Goal: Task Accomplishment & Management: Manage account settings

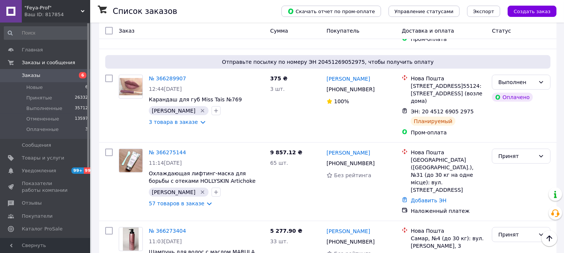
scroll to position [834, 0]
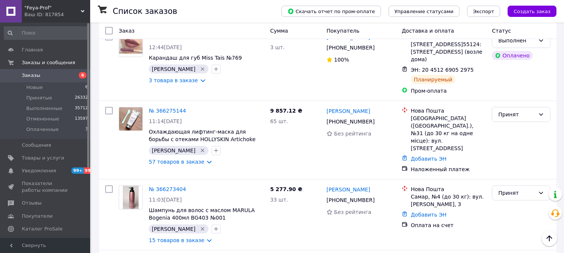
click at [33, 75] on span "Заказы" at bounding box center [31, 75] width 18 height 7
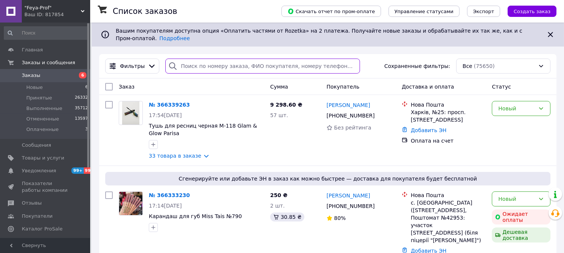
click at [232, 60] on input "search" at bounding box center [262, 66] width 194 height 15
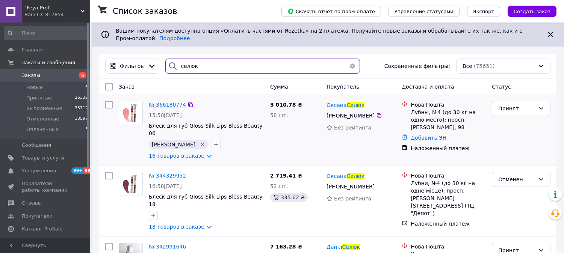
type input "селюк"
click at [166, 102] on span "№ 366180774" at bounding box center [167, 105] width 37 height 6
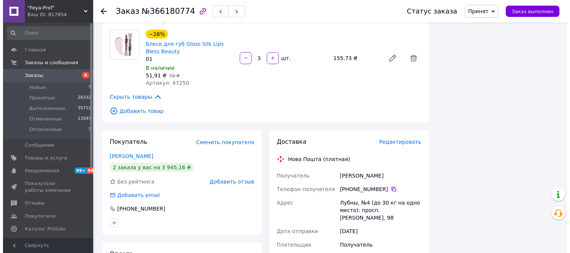
scroll to position [1043, 0]
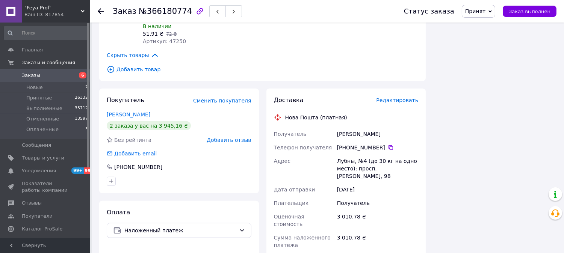
click at [389, 99] on span "Редактировать" at bounding box center [397, 100] width 42 height 6
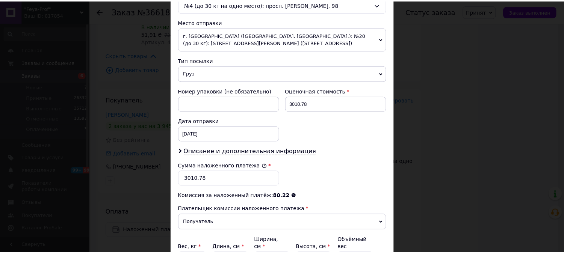
scroll to position [292, 0]
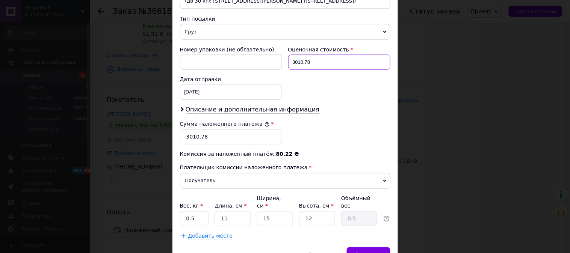
drag, startPoint x: 313, startPoint y: 62, endPoint x: 291, endPoint y: 61, distance: 21.4
click at [291, 61] on input "3010.78" at bounding box center [339, 62] width 102 height 15
type input "2803.14"
drag, startPoint x: 205, startPoint y: 138, endPoint x: 183, endPoint y: 139, distance: 21.5
click at [183, 139] on input "3010.78" at bounding box center [231, 137] width 102 height 15
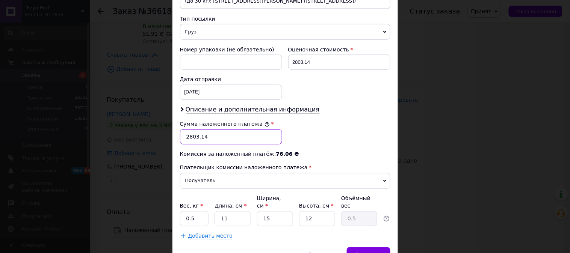
type input "2803.14"
drag, startPoint x: 196, startPoint y: 213, endPoint x: 184, endPoint y: 209, distance: 12.8
click at [184, 211] on input "0.5" at bounding box center [194, 218] width 29 height 15
type input "2"
click at [375, 252] on span "Сохранить" at bounding box center [367, 255] width 27 height 6
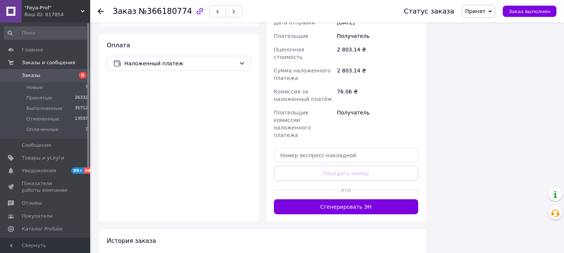
scroll to position [1251, 0]
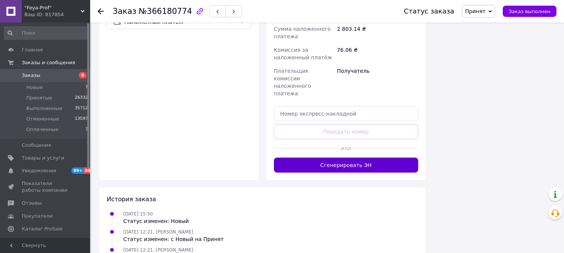
click at [380, 158] on button "Сгенерировать ЭН" at bounding box center [346, 165] width 145 height 15
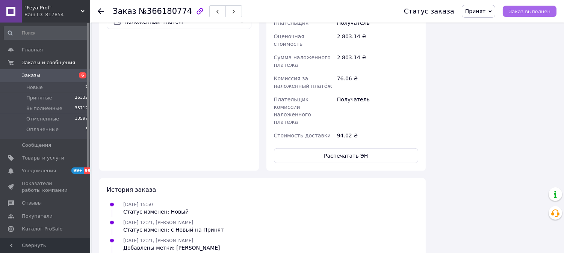
click at [533, 12] on span "Заказ выполнен" at bounding box center [529, 12] width 42 height 6
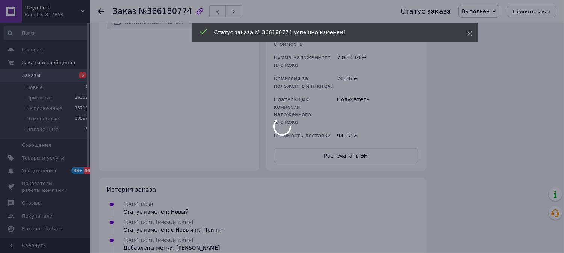
scroll to position [1043, 0]
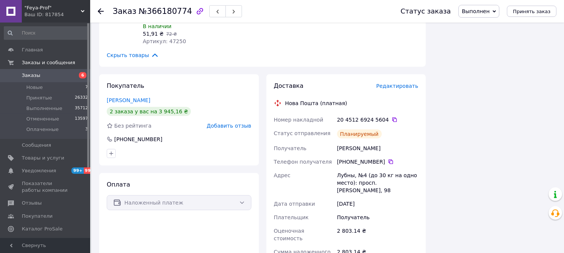
click at [32, 74] on span "Заказы" at bounding box center [31, 75] width 18 height 7
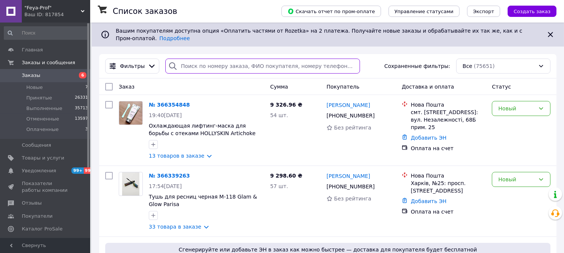
click at [225, 59] on input "search" at bounding box center [262, 66] width 194 height 15
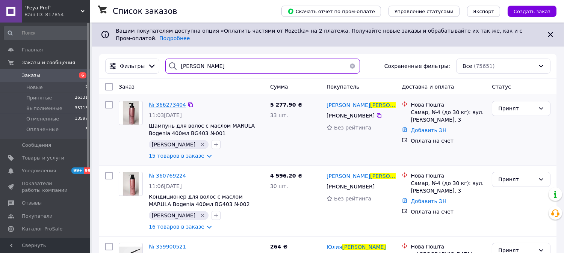
type input "[PERSON_NAME]"
click at [170, 102] on span "№ 366273404" at bounding box center [167, 105] width 37 height 6
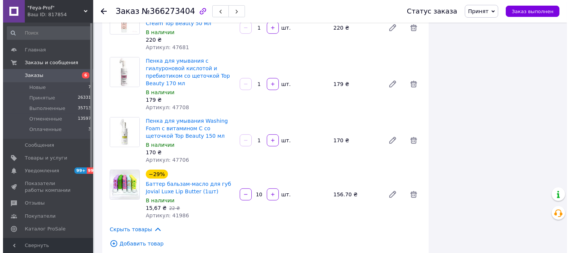
scroll to position [876, 0]
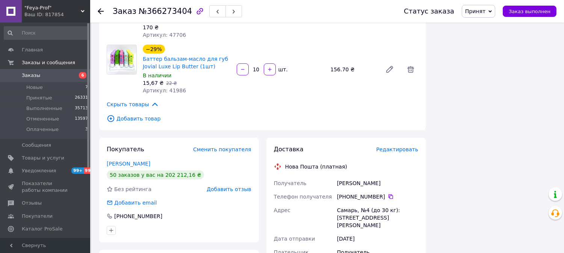
click at [406, 146] on span "Редактировать" at bounding box center [397, 149] width 42 height 6
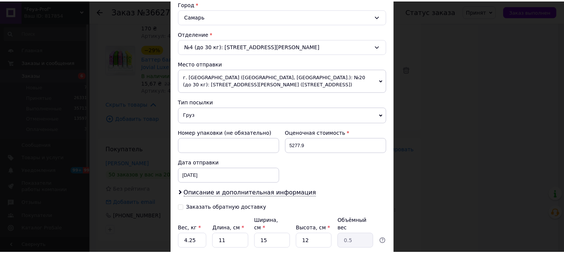
scroll to position [267, 0]
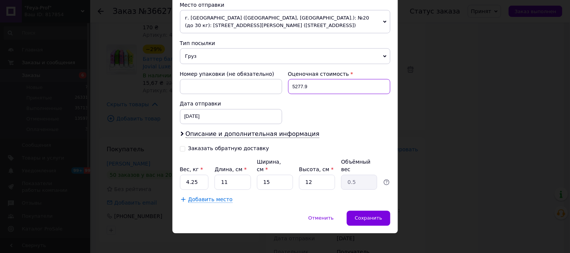
drag, startPoint x: 309, startPoint y: 87, endPoint x: 290, endPoint y: 86, distance: 19.2
click at [290, 86] on input "5277.9" at bounding box center [339, 86] width 102 height 15
type input "500"
drag, startPoint x: 193, startPoint y: 175, endPoint x: 184, endPoint y: 175, distance: 9.0
click at [184, 175] on input "4.25" at bounding box center [194, 182] width 29 height 15
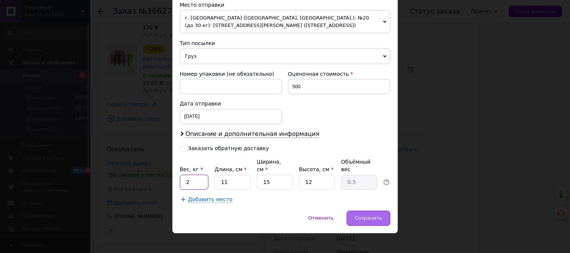
type input "2"
click at [365, 215] on span "Сохранить" at bounding box center [367, 218] width 27 height 6
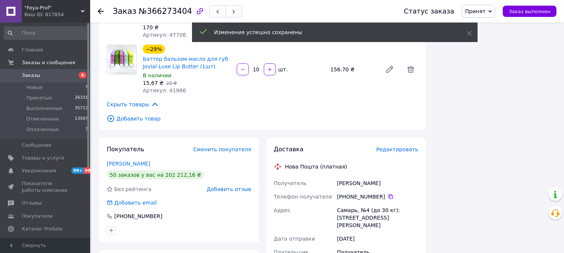
scroll to position [1001, 0]
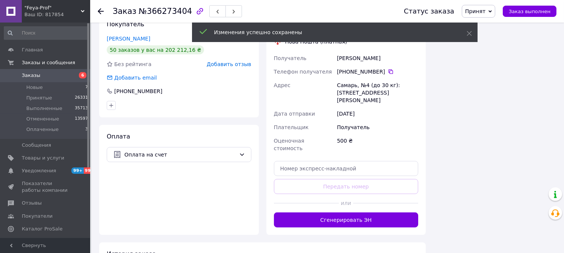
drag, startPoint x: 387, startPoint y: 159, endPoint x: 469, endPoint y: 169, distance: 83.2
click at [387, 212] on button "Сгенерировать ЭН" at bounding box center [346, 219] width 145 height 15
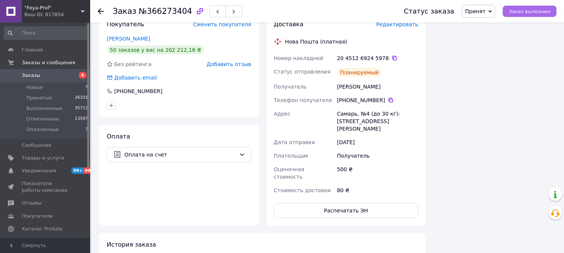
click at [543, 11] on span "Заказ выполнен" at bounding box center [529, 12] width 42 height 6
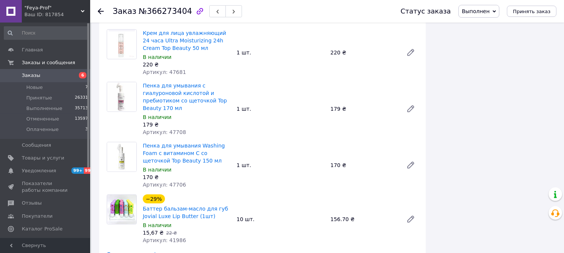
scroll to position [893, 0]
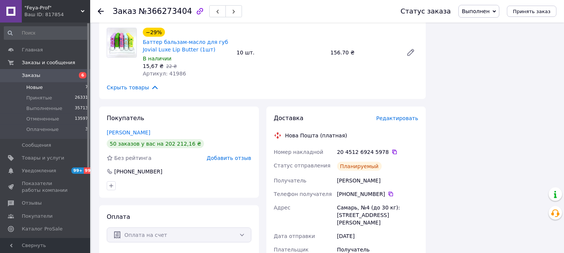
click at [36, 88] on span "Новые" at bounding box center [34, 87] width 17 height 7
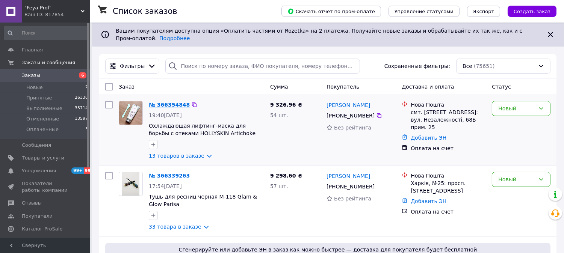
click at [172, 102] on link "№ 366354848" at bounding box center [169, 105] width 41 height 6
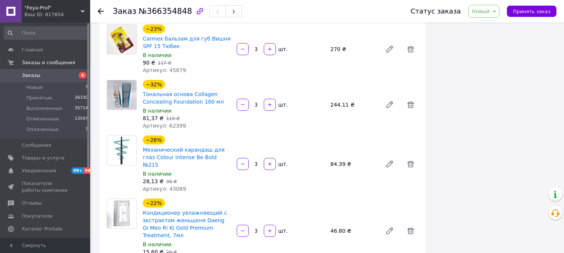
scroll to position [667, 0]
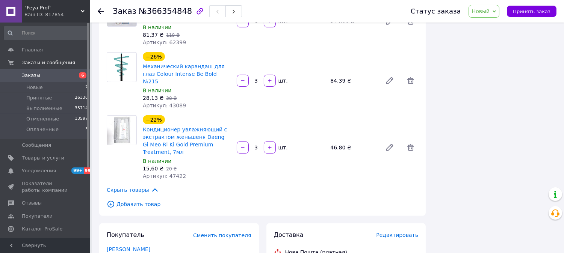
click at [480, 13] on span "Новый" at bounding box center [481, 11] width 18 height 6
click at [481, 24] on li "Принят" at bounding box center [489, 26] width 40 height 11
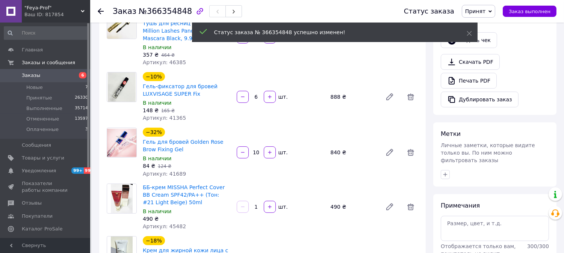
scroll to position [292, 0]
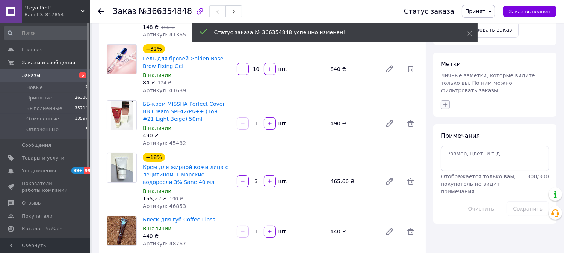
click at [444, 102] on icon "button" at bounding box center [445, 105] width 6 height 6
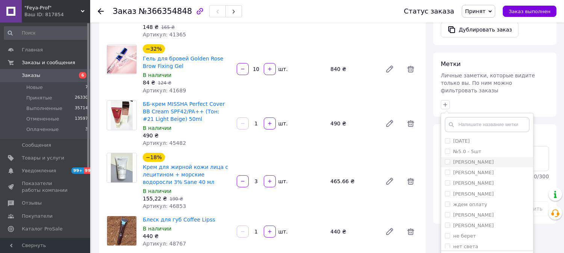
click at [446, 159] on label "[PERSON_NAME]" at bounding box center [469, 162] width 49 height 7
click at [446, 159] on input "[PERSON_NAME]" at bounding box center [447, 161] width 5 height 5
click at [445, 159] on input "[PERSON_NAME]" at bounding box center [447, 161] width 5 height 5
checkbox input "true"
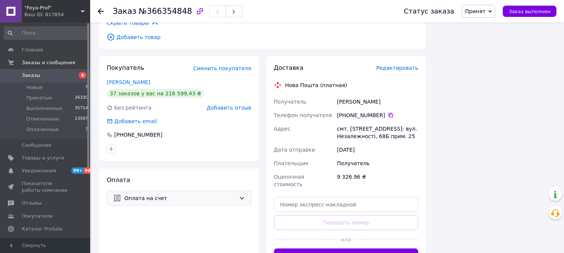
scroll to position [876, 0]
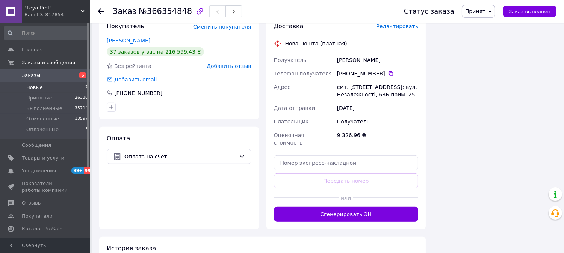
click at [35, 84] on span "Новые" at bounding box center [34, 87] width 17 height 7
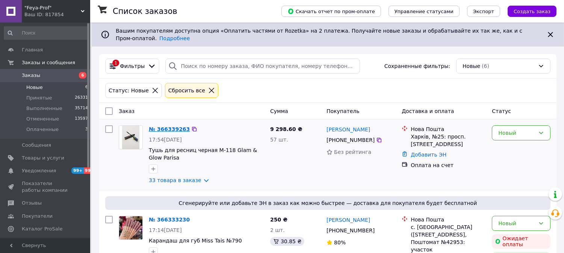
click at [160, 126] on link "№ 366339263" at bounding box center [169, 129] width 41 height 6
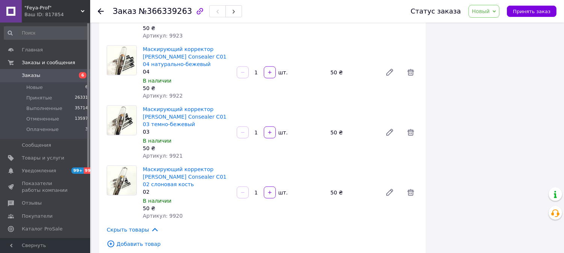
scroll to position [2120, 0]
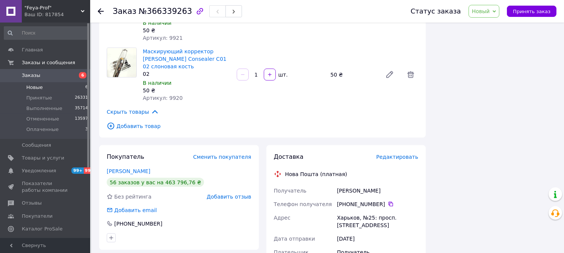
click at [37, 86] on span "Новые" at bounding box center [34, 87] width 17 height 7
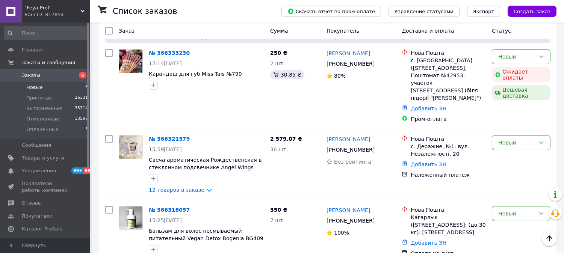
scroll to position [314, 0]
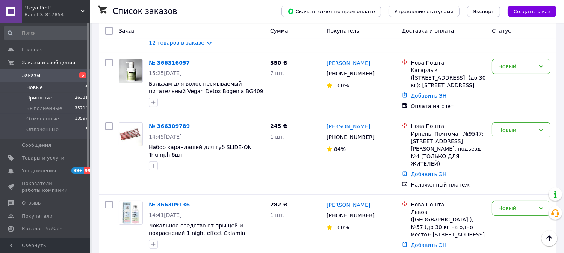
click at [41, 98] on span "Принятые" at bounding box center [39, 98] width 26 height 7
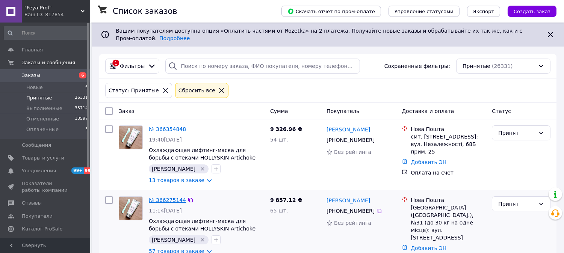
click at [171, 197] on link "№ 366275144" at bounding box center [167, 200] width 37 height 6
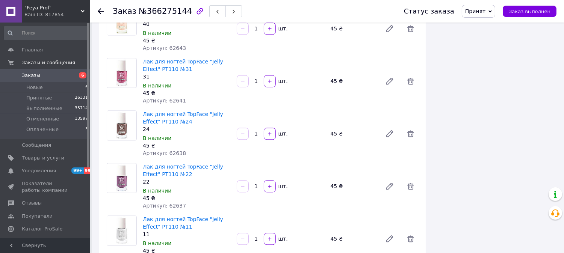
scroll to position [3212, 0]
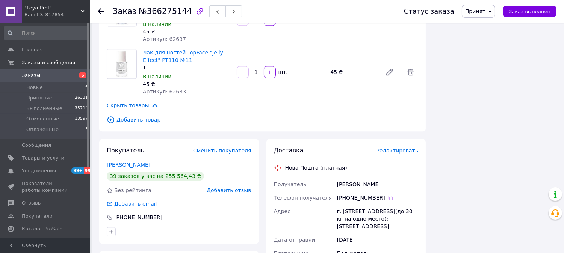
click at [29, 72] on span "Заказы" at bounding box center [31, 75] width 18 height 7
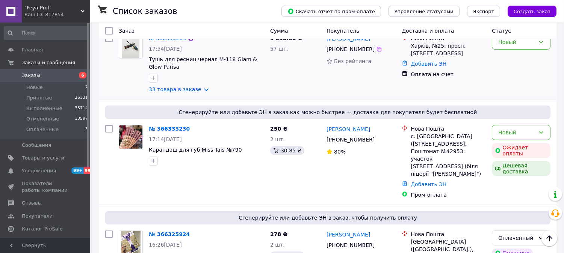
scroll to position [250, 0]
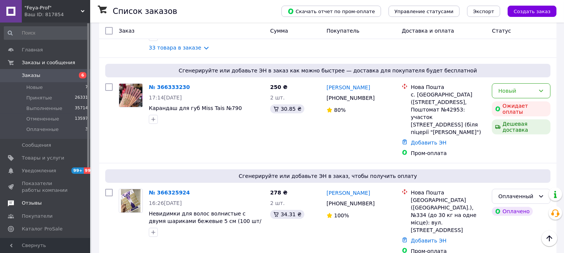
click at [25, 198] on link "Отзывы" at bounding box center [46, 203] width 92 height 13
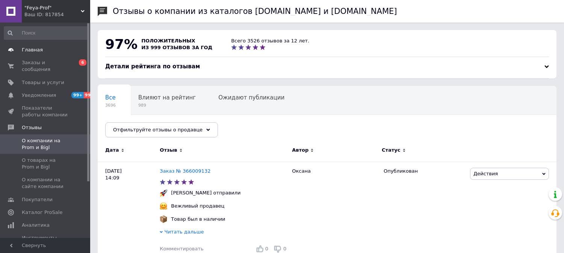
click at [35, 47] on span "Главная" at bounding box center [32, 50] width 21 height 7
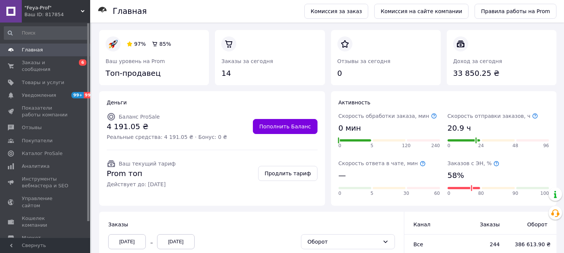
click at [28, 50] on span "Главная" at bounding box center [32, 50] width 21 height 7
click at [44, 62] on span "Заказы и сообщения" at bounding box center [46, 66] width 48 height 14
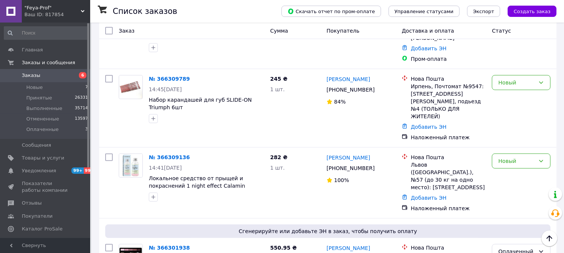
scroll to position [876, 0]
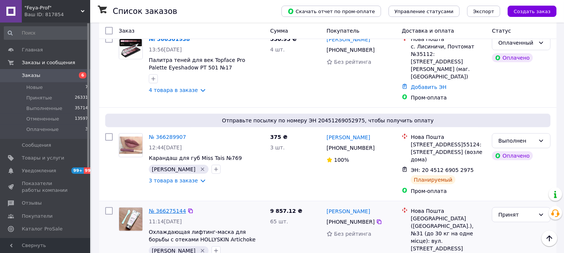
click at [169, 208] on link "№ 366275144" at bounding box center [167, 211] width 37 height 6
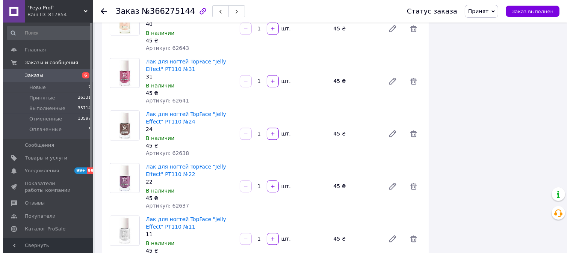
scroll to position [3212, 0]
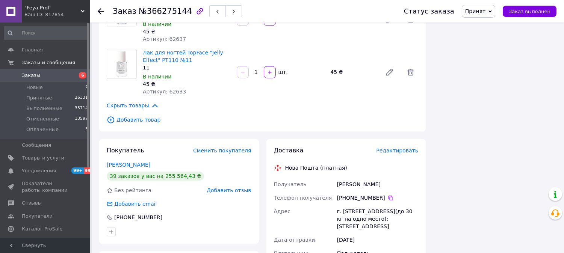
click at [391, 148] on span "Редактировать" at bounding box center [397, 151] width 42 height 6
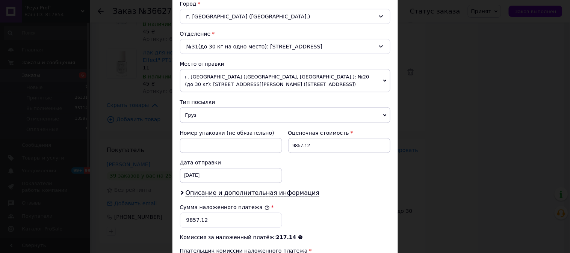
scroll to position [250, 0]
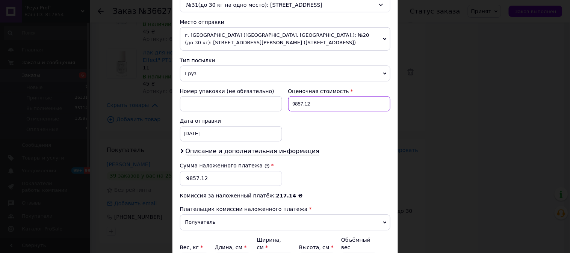
drag, startPoint x: 311, startPoint y: 104, endPoint x: 288, endPoint y: 104, distance: 22.5
click at [288, 104] on input "9857.12" at bounding box center [339, 103] width 102 height 15
type input "6491.64"
drag, startPoint x: 209, startPoint y: 179, endPoint x: 179, endPoint y: 178, distance: 30.4
click at [180, 178] on input "9857.12" at bounding box center [231, 178] width 102 height 15
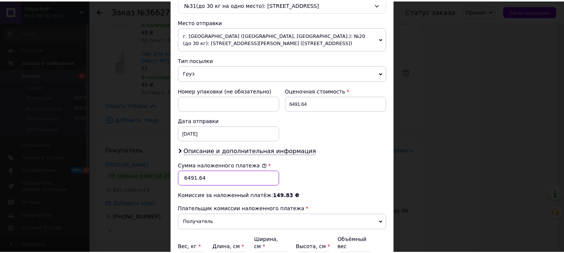
scroll to position [328, 0]
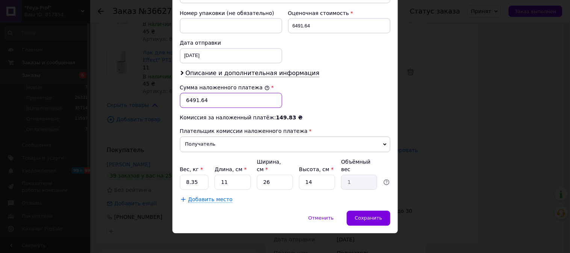
type input "6491.64"
drag, startPoint x: 202, startPoint y: 175, endPoint x: 185, endPoint y: 174, distance: 16.9
click at [185, 175] on input "8.35" at bounding box center [194, 182] width 29 height 15
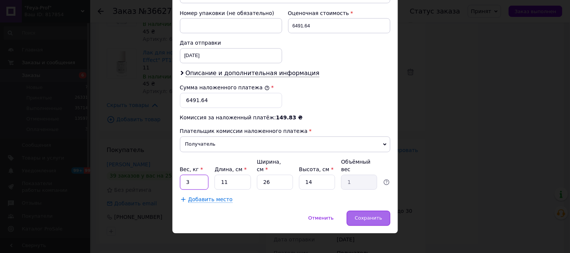
type input "3"
click at [358, 215] on span "Сохранить" at bounding box center [367, 218] width 27 height 6
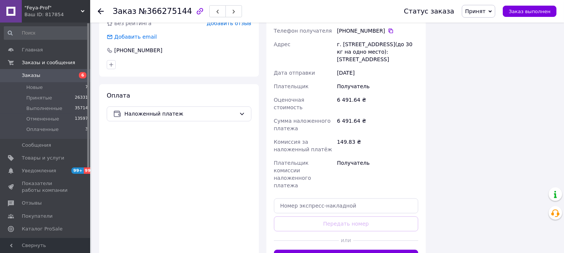
scroll to position [3462, 0]
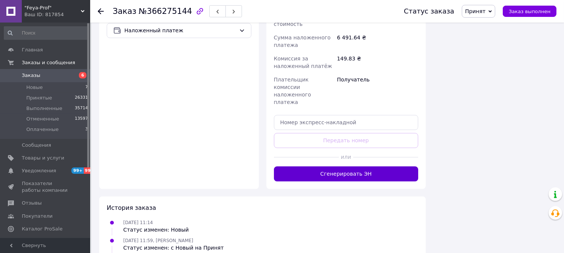
click at [388, 166] on button "Сгенерировать ЭН" at bounding box center [346, 173] width 145 height 15
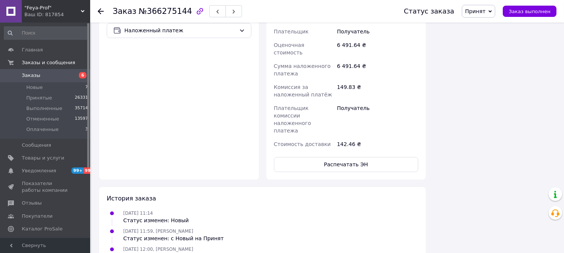
click at [531, 11] on span "Заказ выполнен" at bounding box center [529, 12] width 42 height 6
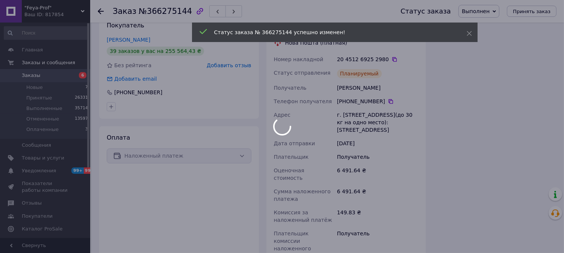
scroll to position [3170, 0]
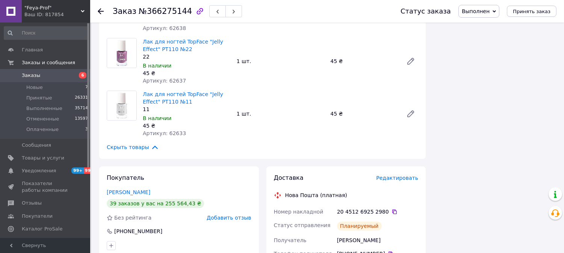
click at [32, 74] on span "Заказы" at bounding box center [31, 75] width 18 height 7
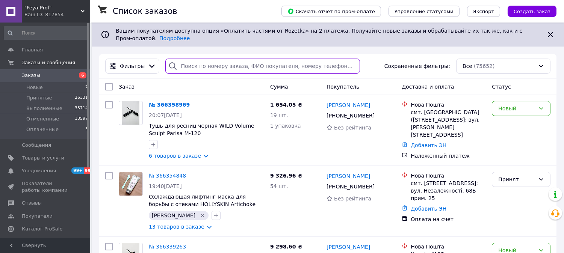
click at [208, 60] on input "search" at bounding box center [262, 66] width 194 height 15
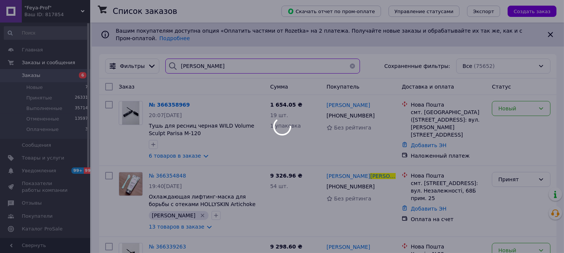
type input "[PERSON_NAME]"
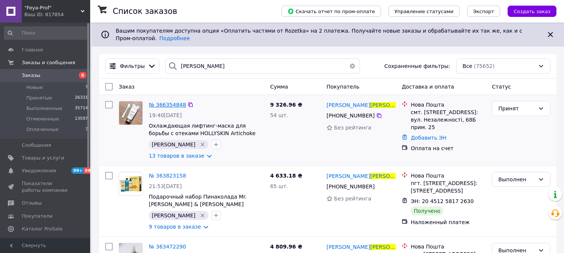
click at [160, 102] on span "№ 366354848" at bounding box center [167, 105] width 37 height 6
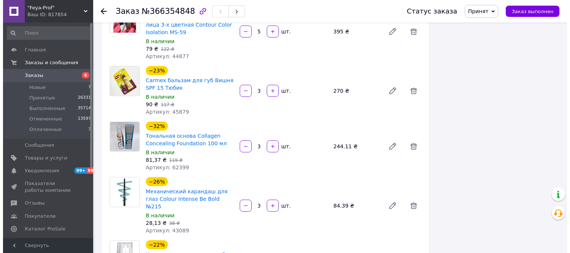
scroll to position [709, 0]
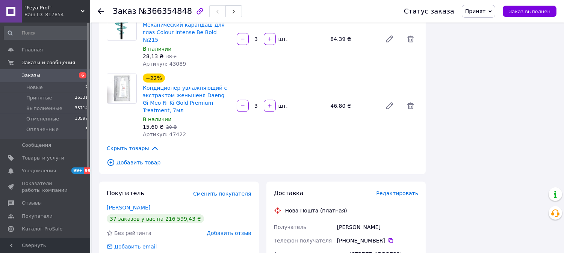
click at [404, 190] on span "Редактировать" at bounding box center [397, 193] width 42 height 6
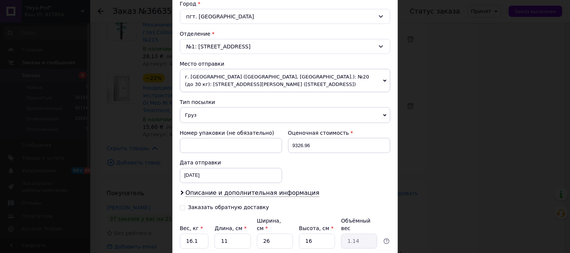
scroll to position [250, 0]
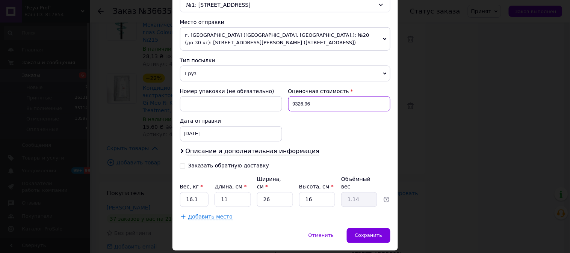
drag, startPoint x: 312, startPoint y: 106, endPoint x: 290, endPoint y: 105, distance: 21.8
click at [290, 105] on input "9326.96" at bounding box center [339, 103] width 102 height 15
type input "8632.51"
click at [248, 165] on div "Заказать обратную доставку" at bounding box center [228, 166] width 81 height 6
click at [185, 165] on input "Заказать обратную доставку" at bounding box center [182, 165] width 5 height 5
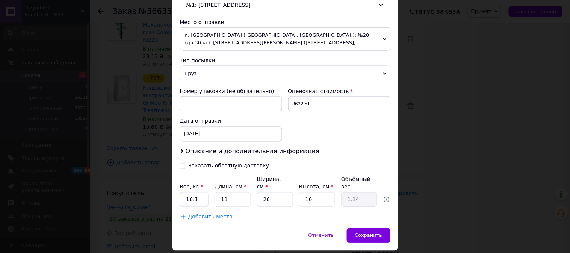
checkbox input "true"
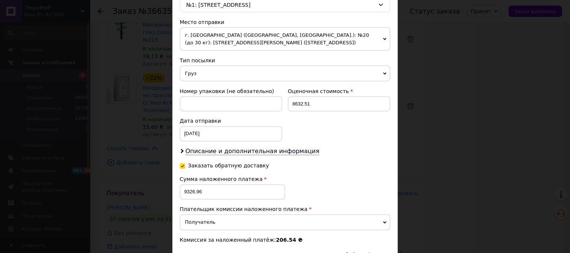
scroll to position [292, 0]
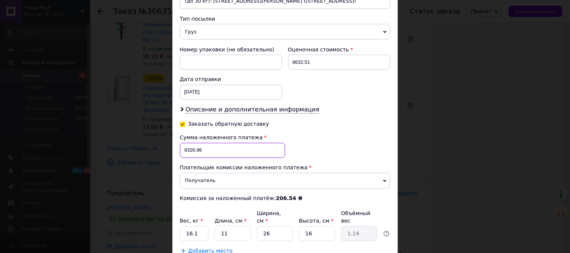
drag, startPoint x: 204, startPoint y: 151, endPoint x: 183, endPoint y: 151, distance: 21.0
click at [183, 151] on input "9326.96" at bounding box center [232, 150] width 105 height 15
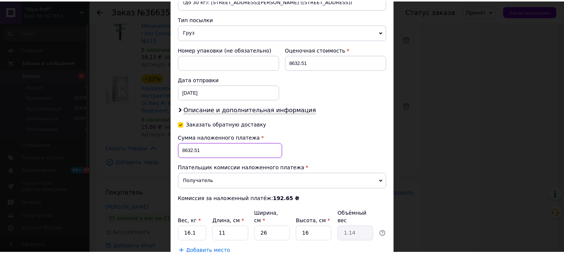
scroll to position [343, 0]
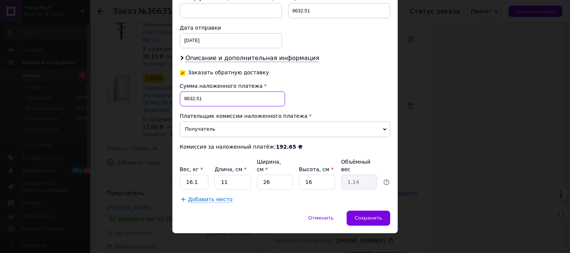
type input "8632.51"
drag, startPoint x: 197, startPoint y: 175, endPoint x: 184, endPoint y: 175, distance: 12.8
click at [184, 175] on input "16.1" at bounding box center [194, 182] width 29 height 15
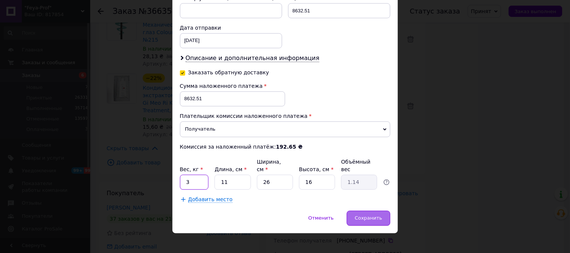
type input "3"
click at [369, 215] on span "Сохранить" at bounding box center [367, 218] width 27 height 6
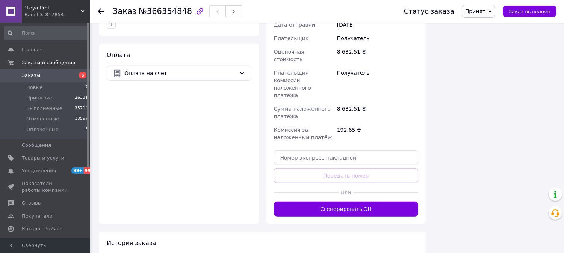
scroll to position [1001, 0]
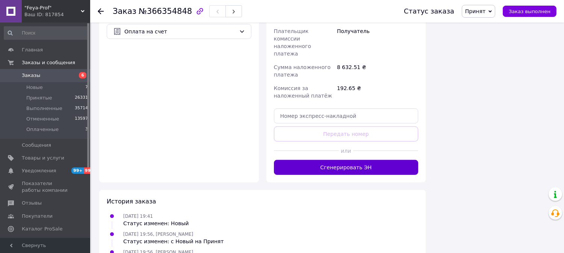
click at [372, 160] on button "Сгенерировать ЭН" at bounding box center [346, 167] width 145 height 15
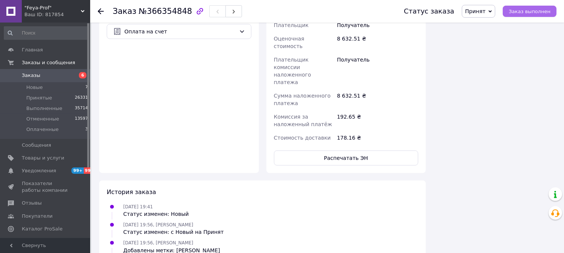
click at [538, 12] on span "Заказ выполнен" at bounding box center [529, 12] width 42 height 6
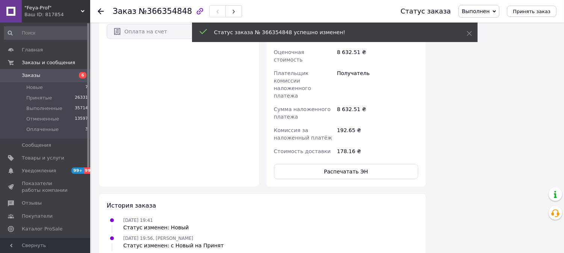
scroll to position [848, 0]
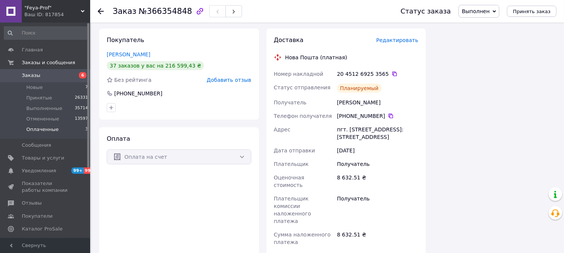
click at [54, 127] on span "Оплаченные" at bounding box center [42, 129] width 32 height 7
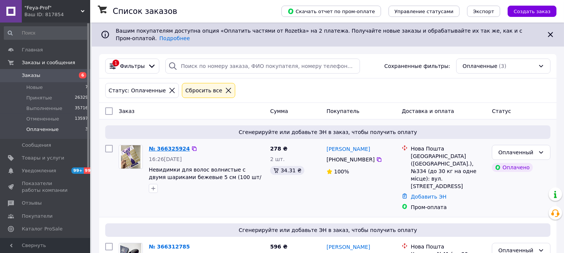
click at [159, 146] on link "№ 366325924" at bounding box center [169, 149] width 41 height 6
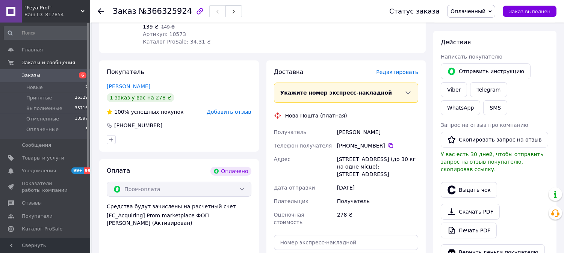
scroll to position [167, 0]
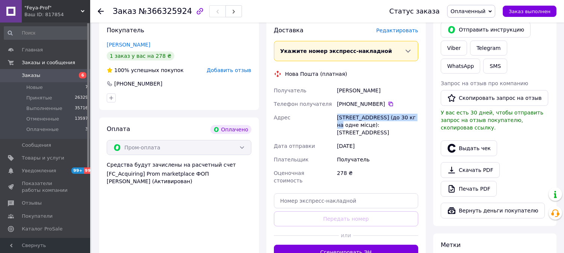
drag, startPoint x: 341, startPoint y: 118, endPoint x: 407, endPoint y: 119, distance: 66.9
click at [407, 119] on div "[STREET_ADDRESS] (до 30 кг на одне місце): [STREET_ADDRESS]" at bounding box center [377, 125] width 84 height 29
copy div "г. [GEOGRAPHIC_DATA] ([GEOGRAPHIC_DATA].), №334"
click at [387, 104] on icon at bounding box center [390, 104] width 6 height 6
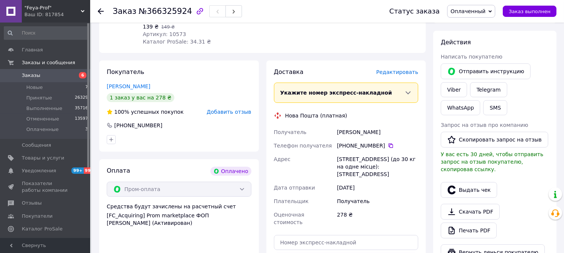
scroll to position [208, 0]
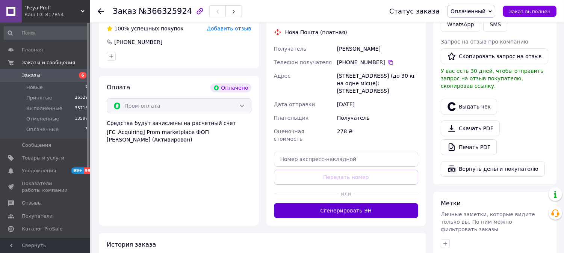
click at [357, 205] on button "Сгенерировать ЭН" at bounding box center [346, 210] width 145 height 15
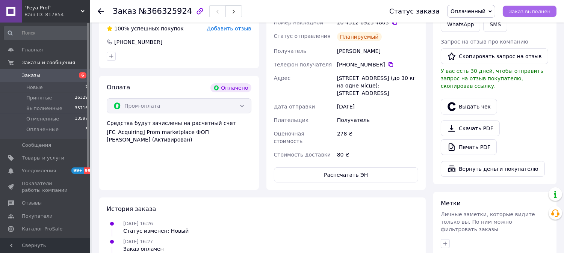
click at [537, 12] on span "Заказ выполнен" at bounding box center [529, 12] width 42 height 6
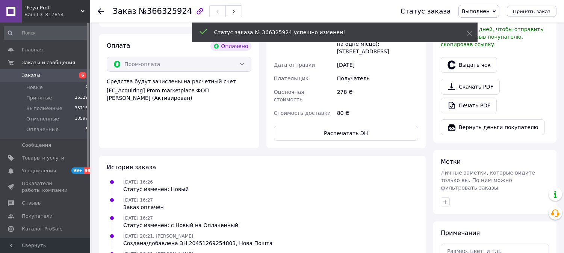
scroll to position [311, 0]
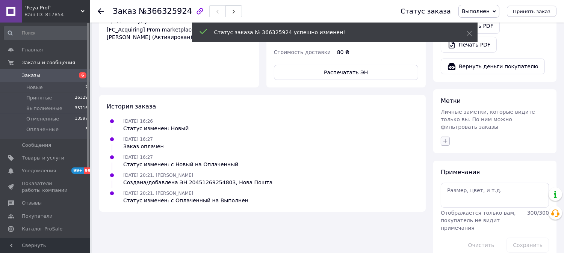
click at [447, 138] on icon "button" at bounding box center [445, 141] width 6 height 6
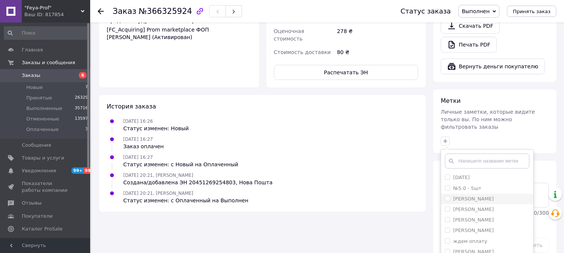
click at [447, 196] on input "[PERSON_NAME]" at bounding box center [447, 198] width 5 height 5
checkbox input "true"
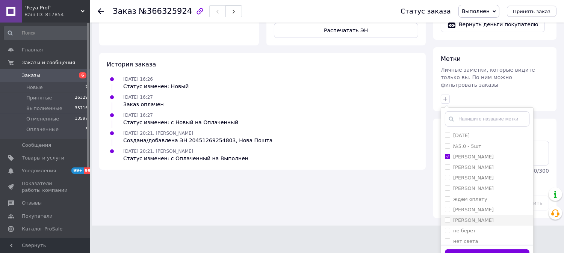
scroll to position [353, 0]
drag, startPoint x: 473, startPoint y: 243, endPoint x: 512, endPoint y: 239, distance: 38.8
click at [473, 249] on button "Добавить метку" at bounding box center [487, 256] width 84 height 15
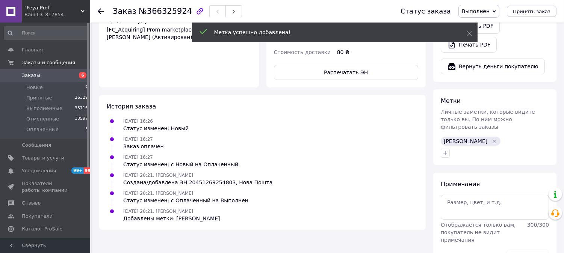
scroll to position [323, 0]
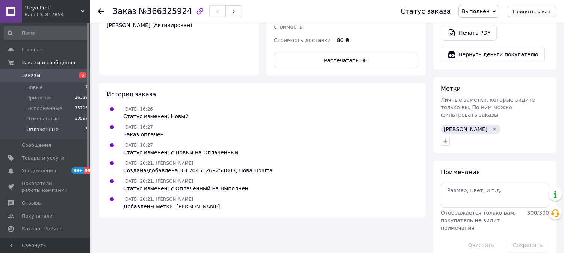
click at [43, 128] on span "Оплаченные" at bounding box center [42, 129] width 32 height 7
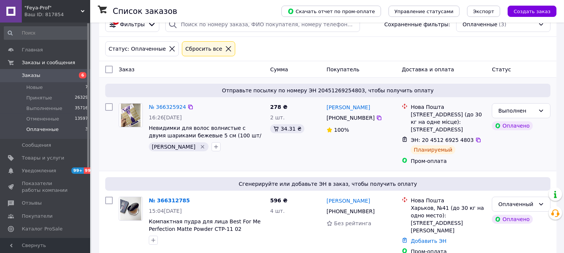
scroll to position [125, 0]
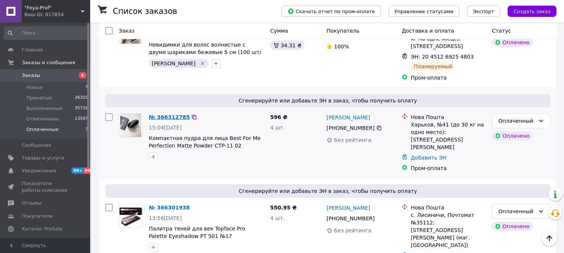
click at [175, 114] on link "№ 366312785" at bounding box center [169, 117] width 41 height 6
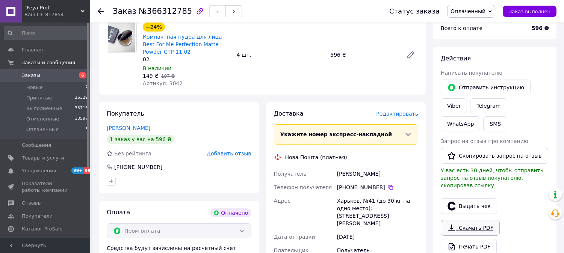
scroll to position [125, 0]
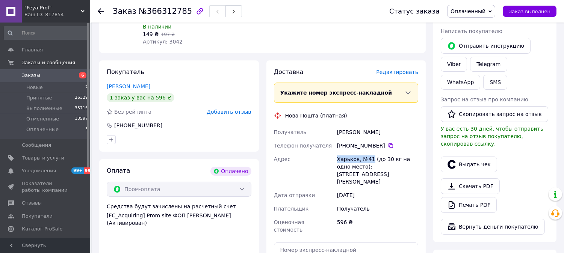
drag, startPoint x: 336, startPoint y: 158, endPoint x: 371, endPoint y: 161, distance: 34.6
click at [371, 161] on div "Харьков, №41 (до 30 кг на одно место): [STREET_ADDRESS][PERSON_NAME]" at bounding box center [377, 170] width 84 height 36
copy div "Харьков, №41"
click at [387, 145] on icon at bounding box center [390, 146] width 6 height 6
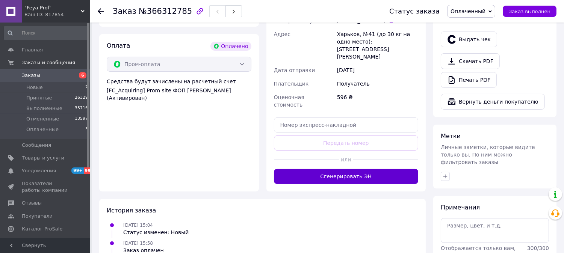
click at [372, 169] on button "Сгенерировать ЭН" at bounding box center [346, 176] width 145 height 15
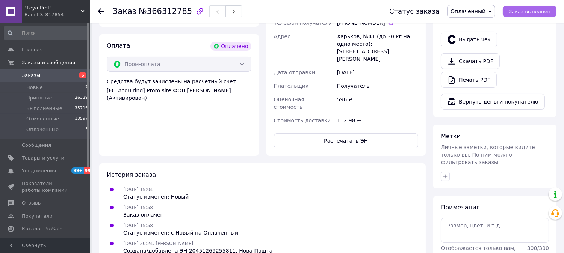
click at [541, 11] on span "Заказ выполнен" at bounding box center [529, 12] width 42 height 6
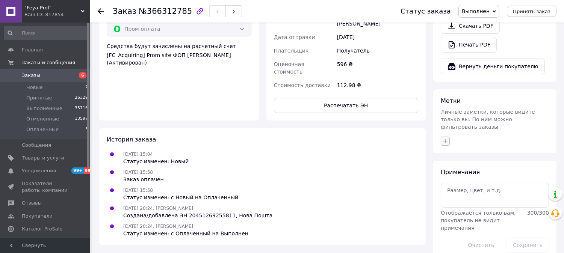
click at [444, 138] on icon "button" at bounding box center [445, 141] width 6 height 6
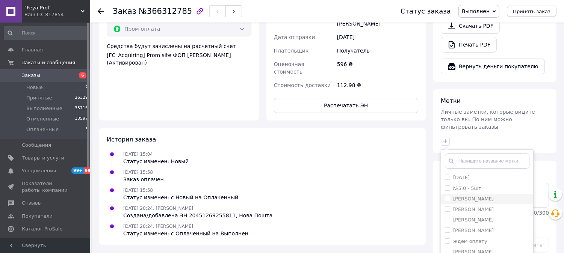
click at [446, 196] on input "[PERSON_NAME]" at bounding box center [447, 198] width 5 height 5
checkbox input "true"
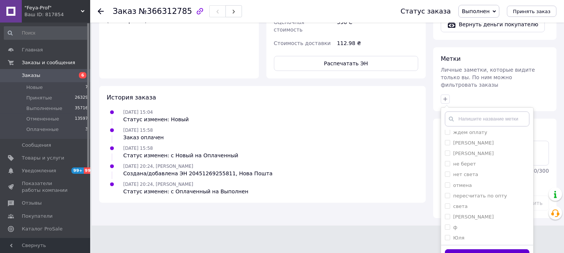
click at [475, 249] on button "Добавить метку" at bounding box center [487, 256] width 84 height 15
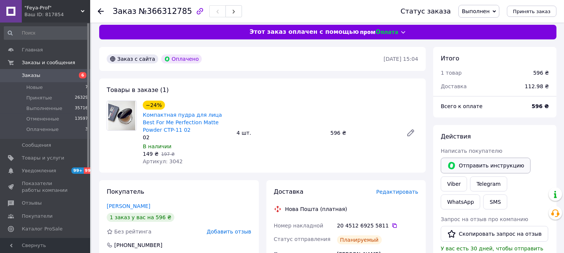
scroll to position [0, 0]
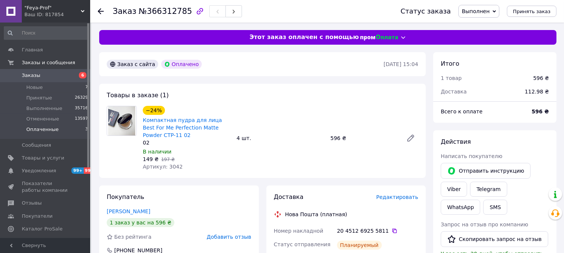
click at [46, 128] on span "Оплаченные" at bounding box center [42, 129] width 32 height 7
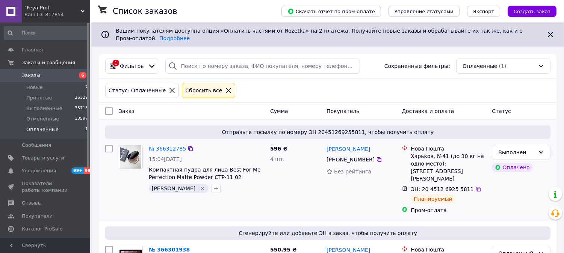
scroll to position [52, 0]
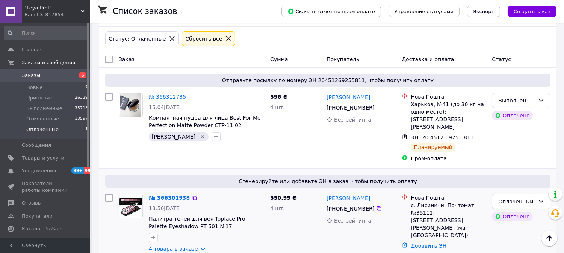
click at [163, 195] on link "№ 366301938" at bounding box center [169, 198] width 41 height 6
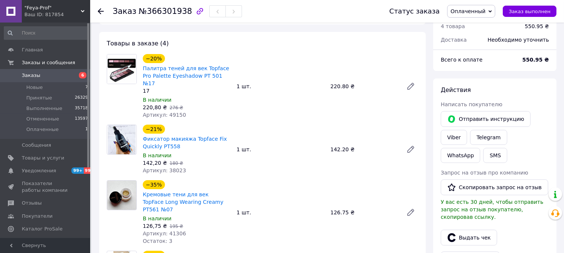
scroll to position [10, 0]
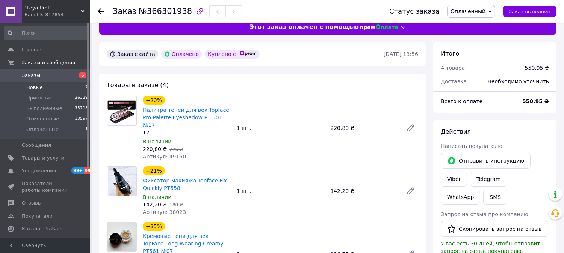
click at [41, 86] on span "Новые" at bounding box center [34, 87] width 17 height 7
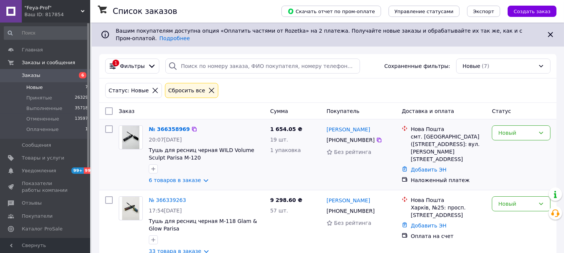
scroll to position [42, 0]
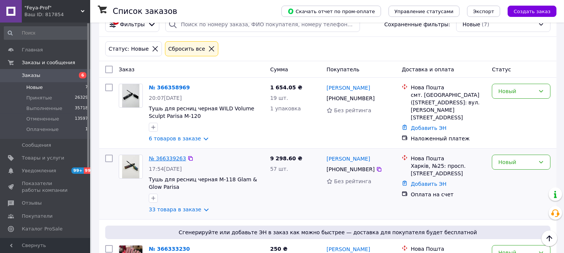
click at [160, 155] on link "№ 366339263" at bounding box center [167, 158] width 37 height 6
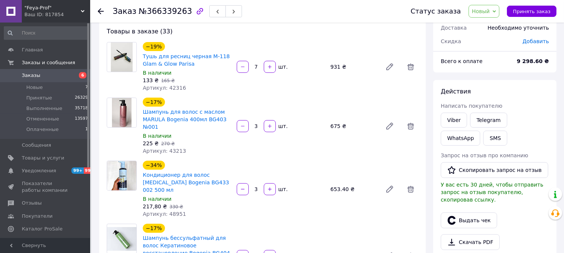
click at [29, 8] on span ""Feya-Prof"" at bounding box center [52, 8] width 56 height 7
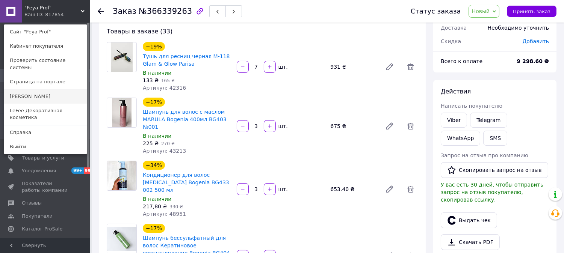
click at [26, 89] on link "[PERSON_NAME]" at bounding box center [45, 96] width 83 height 14
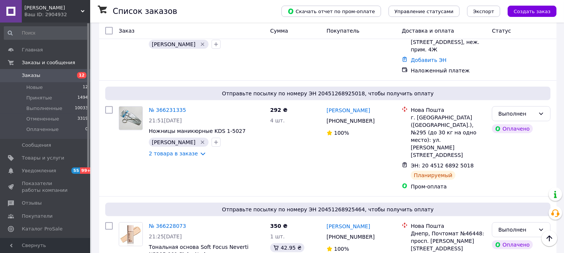
scroll to position [793, 0]
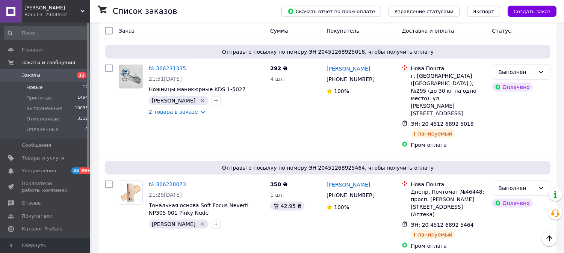
click at [35, 86] on span "Новые" at bounding box center [34, 87] width 17 height 7
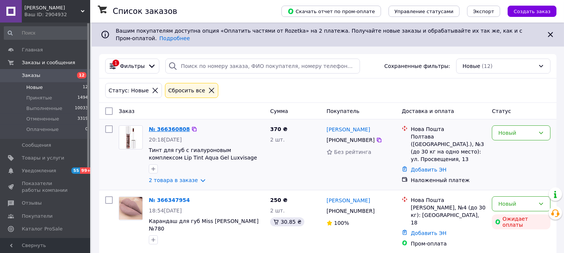
click at [173, 126] on link "№ 366360808" at bounding box center [169, 129] width 41 height 6
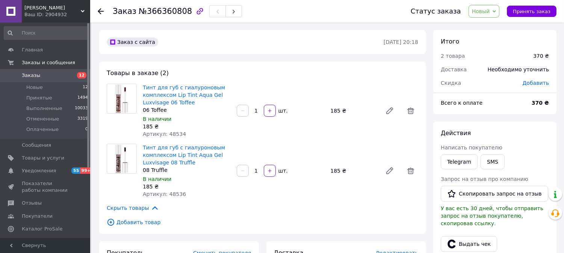
click at [490, 11] on span "Новый" at bounding box center [481, 11] width 18 height 6
click at [492, 24] on li "Принят" at bounding box center [489, 26] width 40 height 11
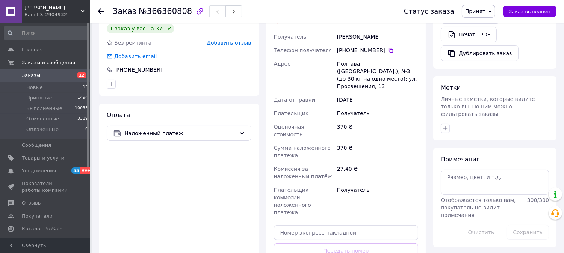
scroll to position [292, 0]
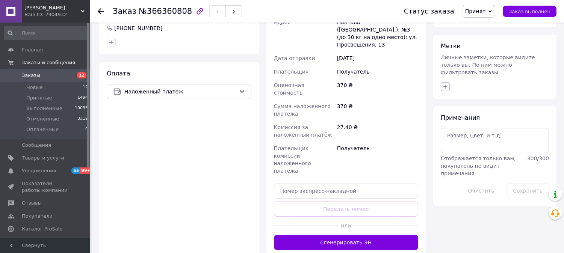
click at [443, 84] on icon "button" at bounding box center [445, 87] width 6 height 6
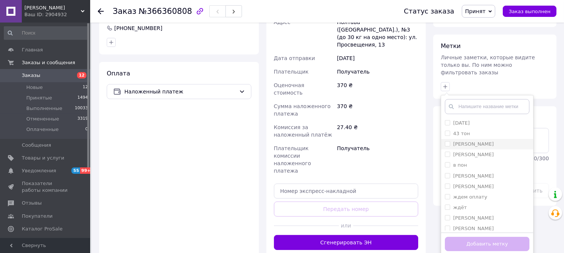
click at [446, 141] on input "[PERSON_NAME]" at bounding box center [447, 143] width 5 height 5
checkbox input "true"
click at [463, 237] on button "Добавить метку" at bounding box center [487, 244] width 84 height 15
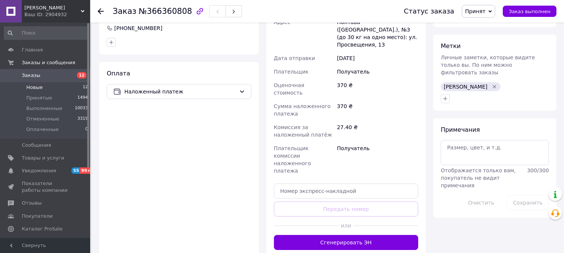
click at [38, 86] on span "Новые" at bounding box center [34, 87] width 17 height 7
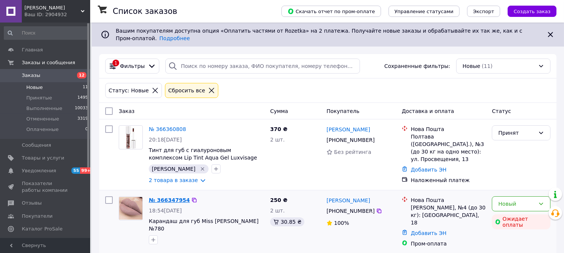
click at [170, 197] on link "№ 366347954" at bounding box center [169, 200] width 41 height 6
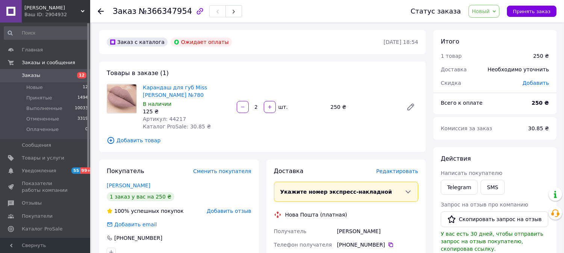
scroll to position [243, 0]
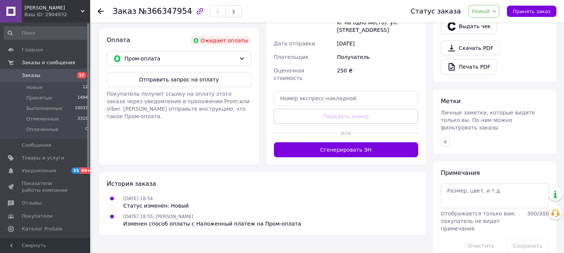
click at [485, 9] on span "Новый" at bounding box center [481, 11] width 18 height 6
click at [486, 21] on li "Принят" at bounding box center [489, 26] width 40 height 11
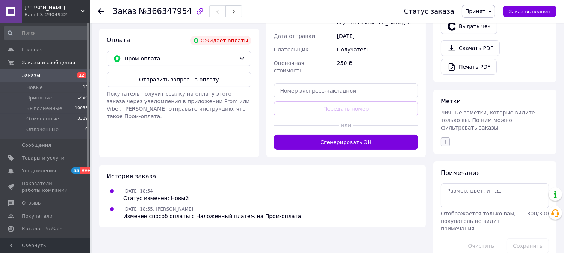
click at [445, 139] on icon "button" at bounding box center [445, 142] width 6 height 6
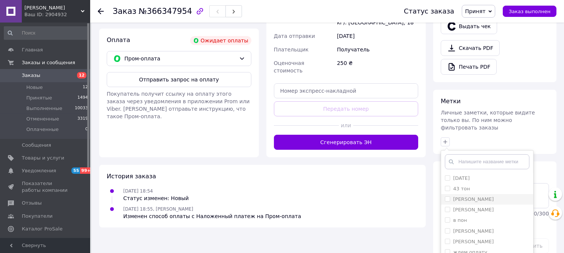
click at [445, 196] on input "[PERSON_NAME]" at bounding box center [447, 198] width 5 height 5
checkbox input "true"
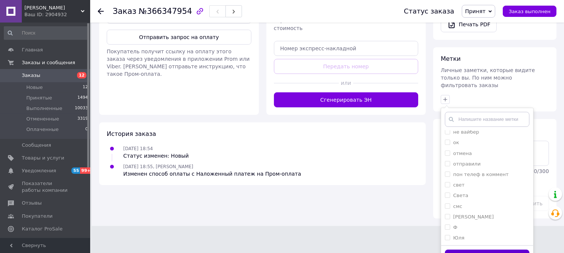
click at [501, 250] on button "Добавить метку" at bounding box center [487, 257] width 84 height 15
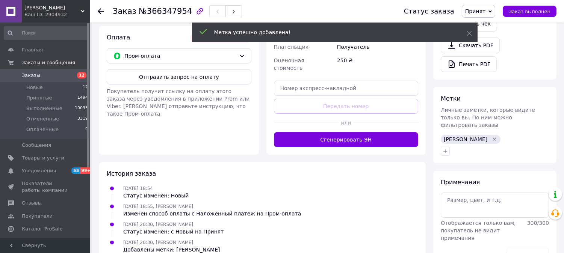
scroll to position [256, 0]
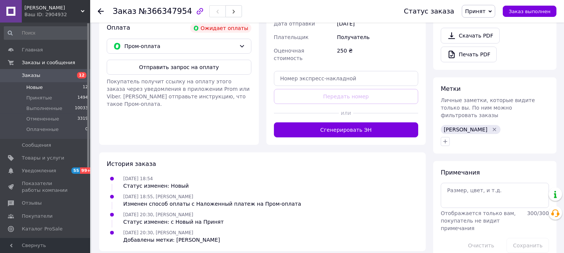
click at [34, 86] on span "Новые" at bounding box center [34, 87] width 17 height 7
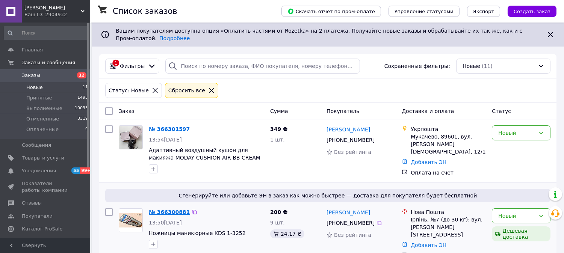
click at [178, 209] on link "№ 366300881" at bounding box center [169, 212] width 41 height 6
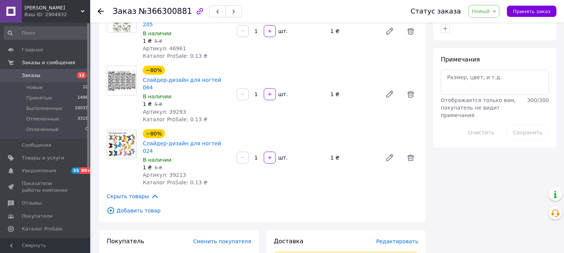
scroll to position [459, 0]
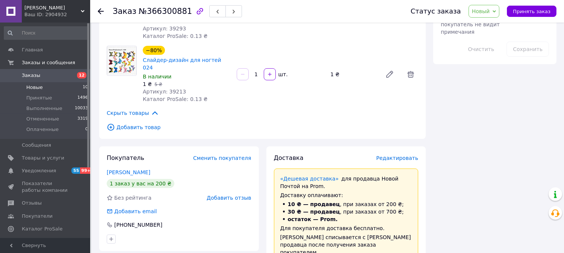
drag, startPoint x: 32, startPoint y: 84, endPoint x: 38, endPoint y: 87, distance: 6.7
click at [32, 84] on span "Новые" at bounding box center [34, 87] width 17 height 7
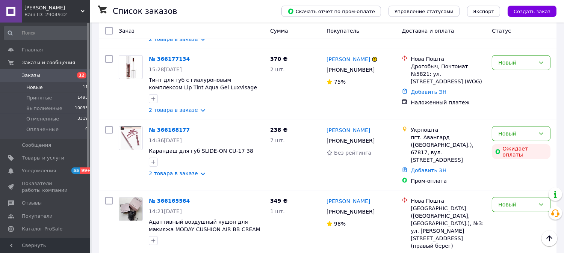
scroll to position [542, 0]
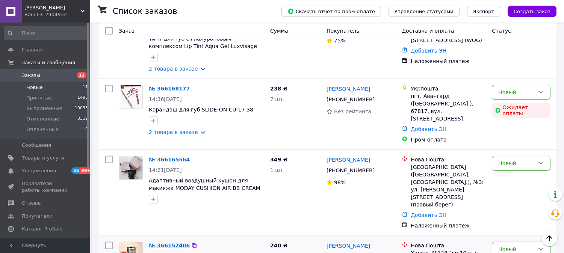
click at [177, 243] on link "№ 366152406" at bounding box center [169, 246] width 41 height 6
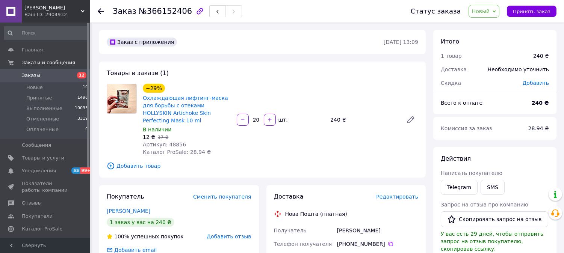
click at [490, 10] on span "Новый" at bounding box center [481, 11] width 18 height 6
click at [490, 24] on li "Принят" at bounding box center [489, 26] width 40 height 11
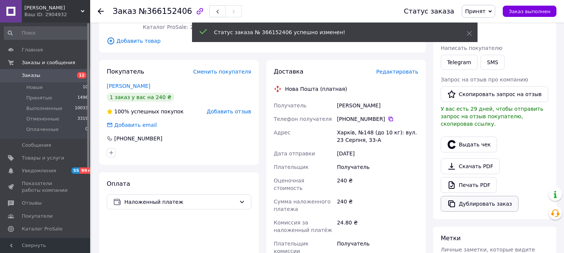
scroll to position [250, 0]
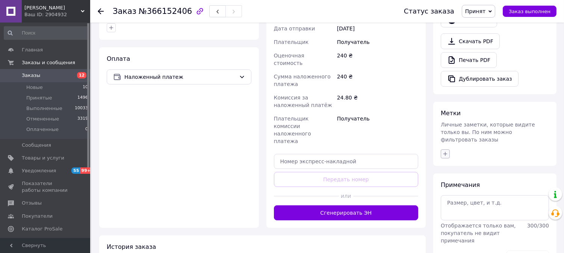
click at [444, 151] on icon "button" at bounding box center [445, 154] width 6 height 6
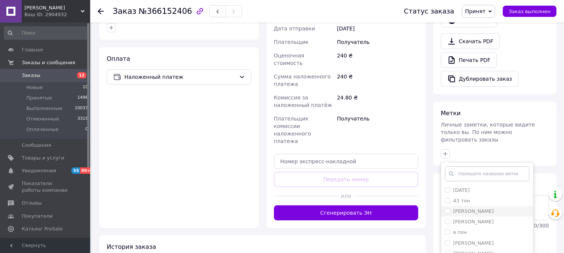
click at [447, 208] on input "[PERSON_NAME]" at bounding box center [447, 210] width 5 height 5
checkbox input "true"
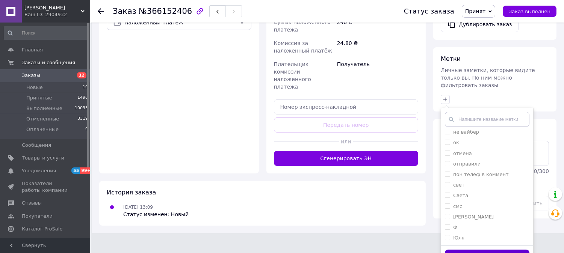
click at [479, 250] on button "Добавить метку" at bounding box center [487, 257] width 84 height 15
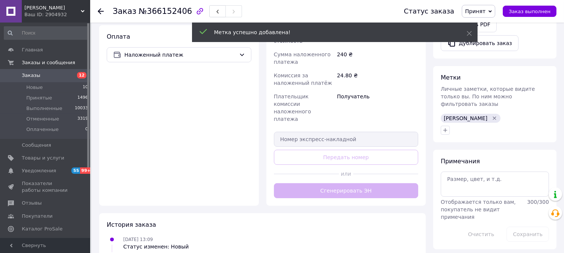
scroll to position [274, 0]
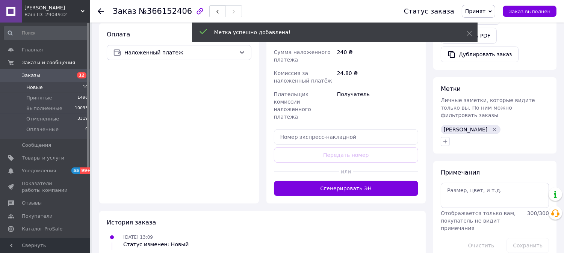
click at [36, 84] on span "Новые" at bounding box center [34, 87] width 17 height 7
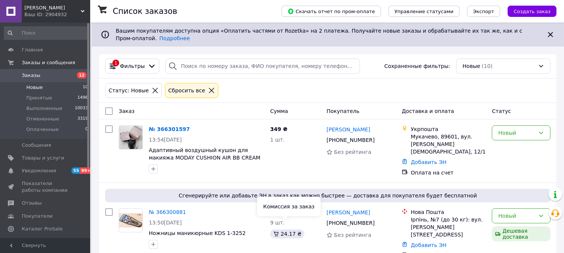
scroll to position [167, 0]
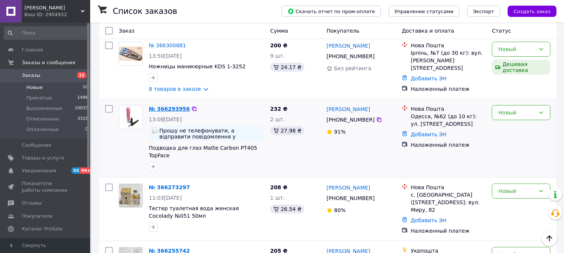
click at [176, 106] on link "№ 366293956" at bounding box center [169, 109] width 41 height 6
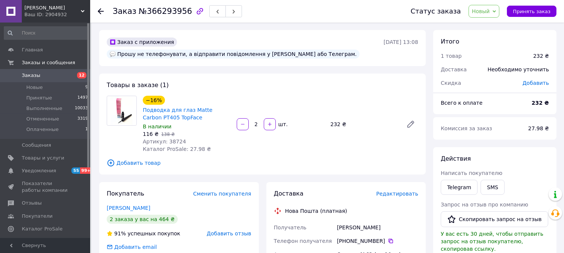
click at [487, 11] on span "Новый" at bounding box center [481, 11] width 18 height 6
click at [489, 25] on li "Принят" at bounding box center [489, 26] width 40 height 11
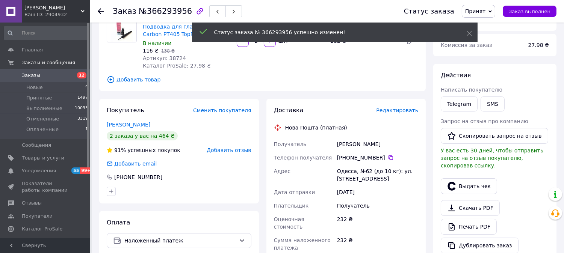
scroll to position [250, 0]
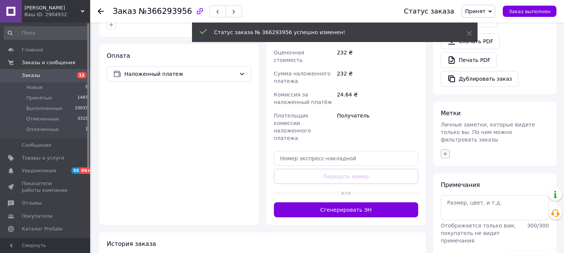
click at [445, 151] on icon "button" at bounding box center [445, 154] width 6 height 6
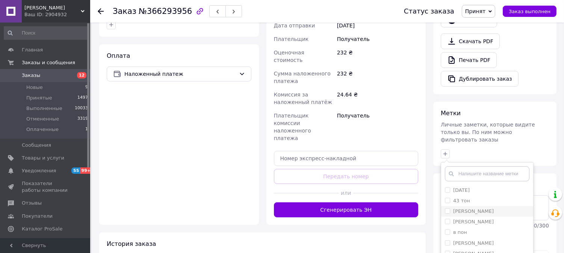
click at [448, 208] on input "[PERSON_NAME]" at bounding box center [447, 210] width 5 height 5
checkbox input "true"
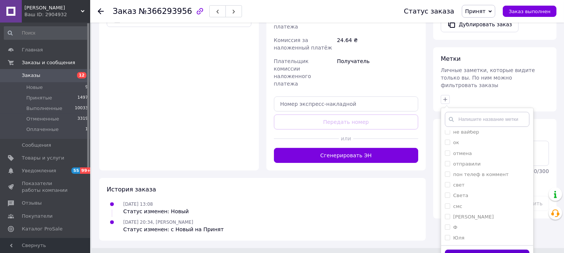
click at [475, 250] on button "Добавить метку" at bounding box center [487, 257] width 84 height 15
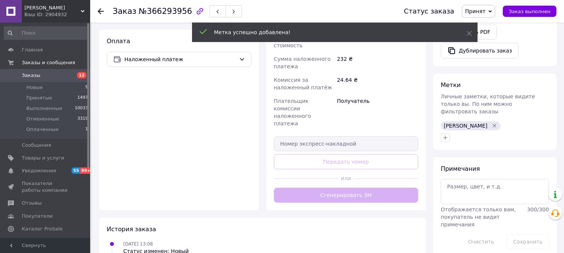
scroll to position [283, 0]
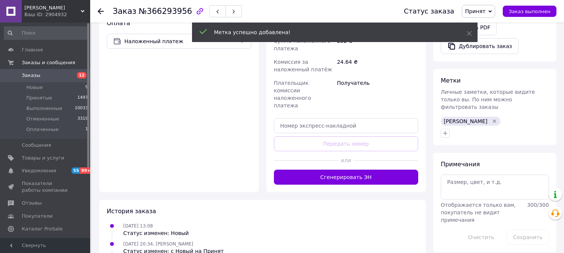
click at [28, 74] on span "Заказы" at bounding box center [31, 75] width 18 height 7
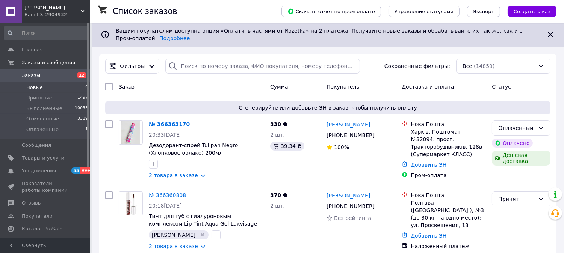
click at [36, 86] on span "Новые" at bounding box center [34, 87] width 17 height 7
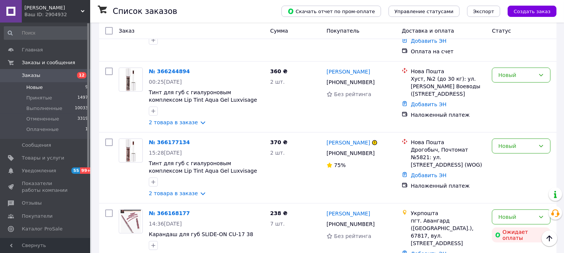
scroll to position [481, 0]
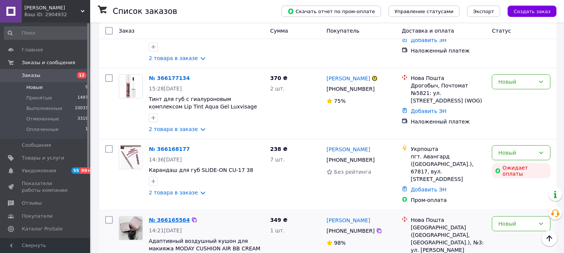
click at [169, 217] on link "№ 366165564" at bounding box center [169, 220] width 41 height 6
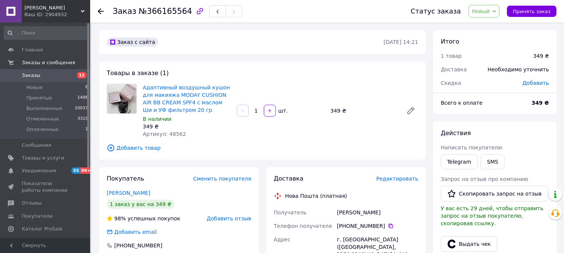
click at [479, 10] on span "Новый" at bounding box center [481, 11] width 18 height 6
click at [485, 26] on li "Принят" at bounding box center [489, 26] width 40 height 11
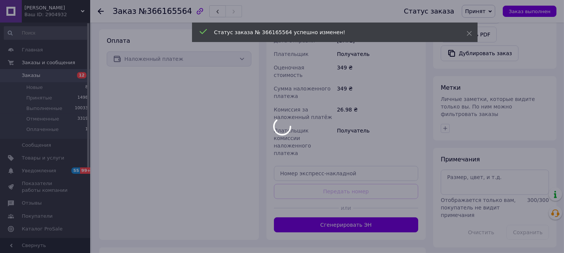
scroll to position [252, 0]
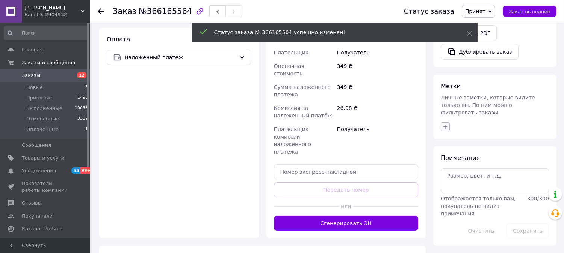
click at [444, 124] on icon "button" at bounding box center [445, 127] width 6 height 6
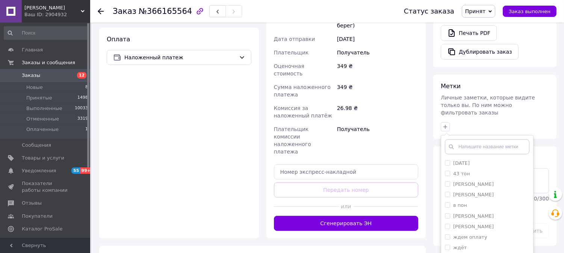
scroll to position [152, 0]
drag, startPoint x: 462, startPoint y: 229, endPoint x: 469, endPoint y: 230, distance: 6.4
click at [462, 241] on label "[PERSON_NAME]" at bounding box center [473, 244] width 41 height 6
checkbox input "true"
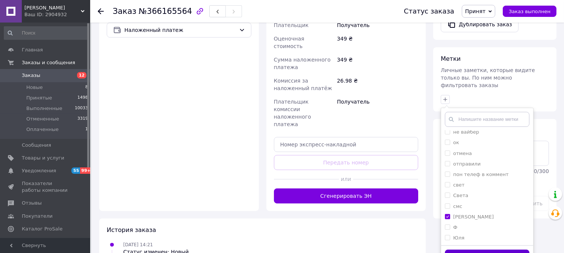
click at [497, 250] on button "Добавить метку" at bounding box center [487, 257] width 84 height 15
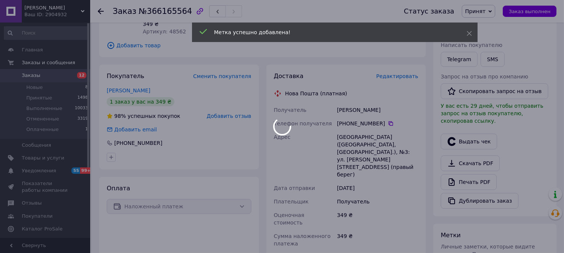
scroll to position [0, 0]
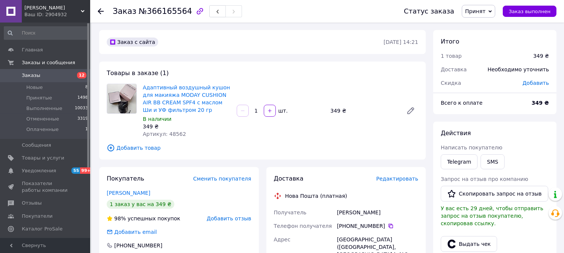
click at [33, 73] on span "Заказы" at bounding box center [31, 75] width 18 height 7
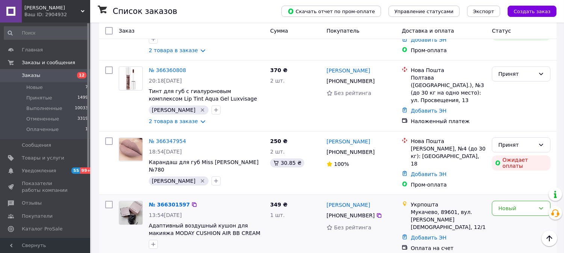
scroll to position [167, 0]
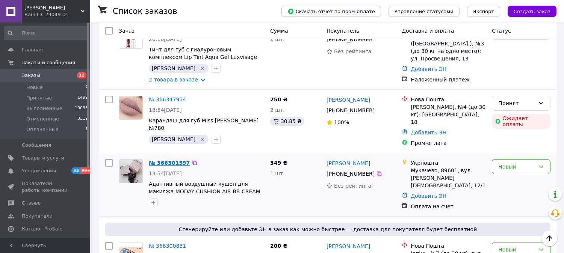
click at [174, 160] on link "№ 366301597" at bounding box center [169, 163] width 41 height 6
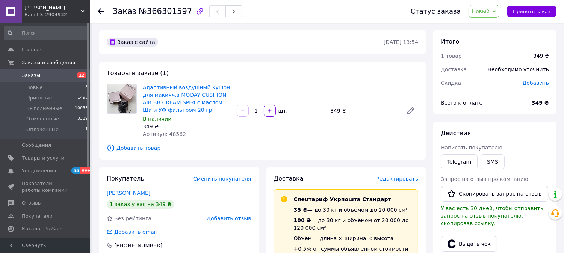
click at [484, 9] on span "Новый" at bounding box center [481, 11] width 18 height 6
click at [487, 24] on li "Принят" at bounding box center [489, 26] width 40 height 11
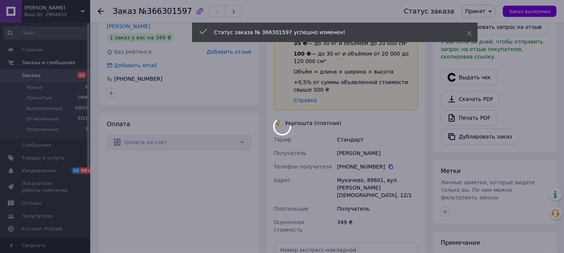
scroll to position [275, 0]
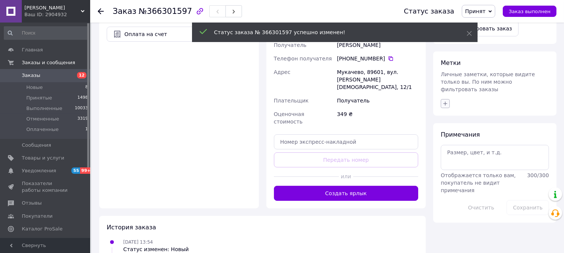
click at [444, 101] on icon "button" at bounding box center [445, 104] width 6 height 6
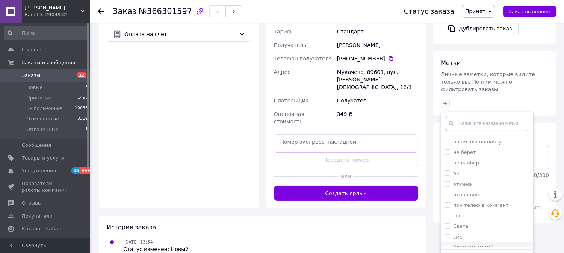
scroll to position [152, 0]
click at [457, 218] on label "[PERSON_NAME]" at bounding box center [473, 221] width 41 height 6
checkbox input "true"
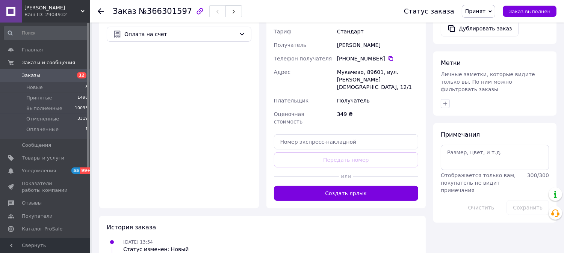
scroll to position [108, 0]
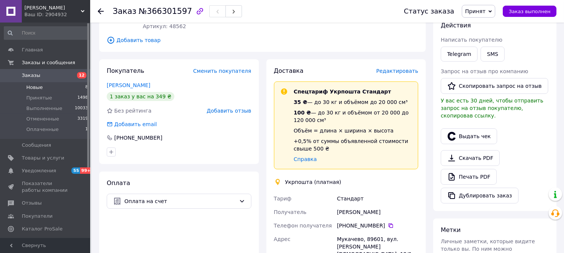
click at [34, 87] on span "Новые" at bounding box center [34, 87] width 17 height 7
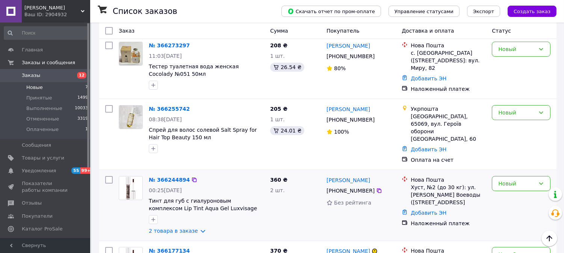
scroll to position [279, 0]
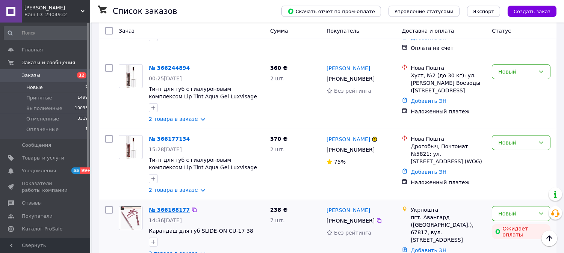
click at [168, 207] on link "№ 366168177" at bounding box center [169, 210] width 41 height 6
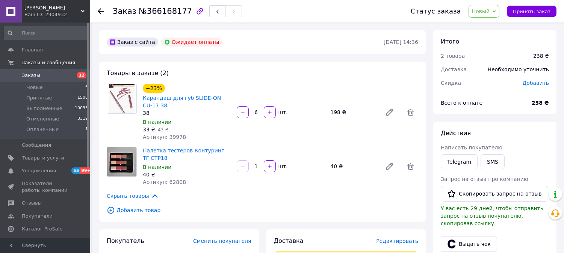
drag, startPoint x: 486, startPoint y: 9, endPoint x: 486, endPoint y: 19, distance: 9.4
click at [486, 9] on span "Новый" at bounding box center [481, 11] width 18 height 6
click at [487, 27] on li "Принят" at bounding box center [489, 26] width 40 height 11
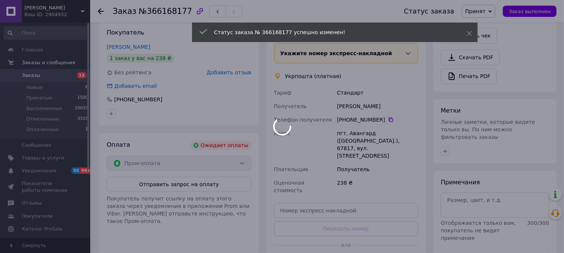
scroll to position [250, 0]
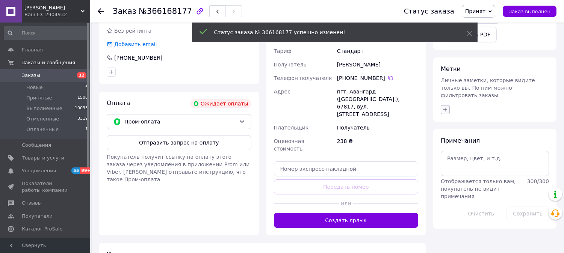
click at [444, 107] on icon "button" at bounding box center [445, 110] width 6 height 6
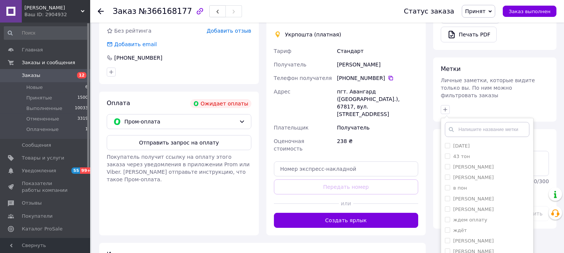
scroll to position [152, 0]
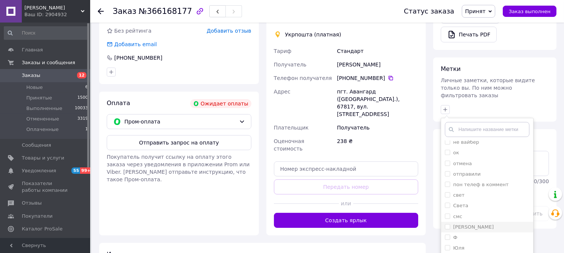
click at [460, 224] on label "[PERSON_NAME]" at bounding box center [473, 227] width 41 height 6
checkbox input "true"
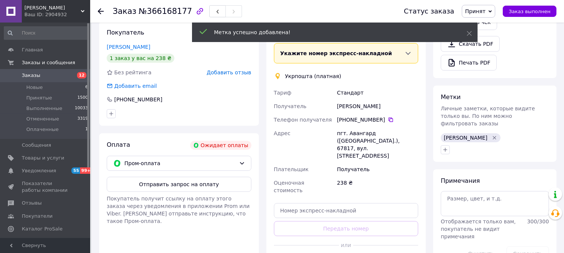
scroll to position [125, 0]
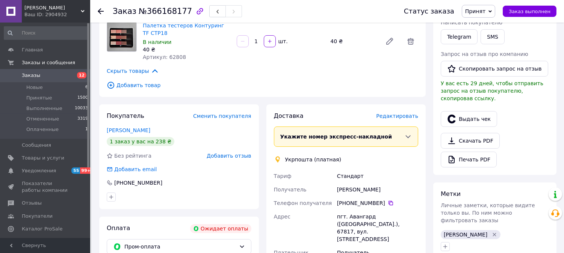
click at [23, 73] on span "Заказы" at bounding box center [31, 75] width 18 height 7
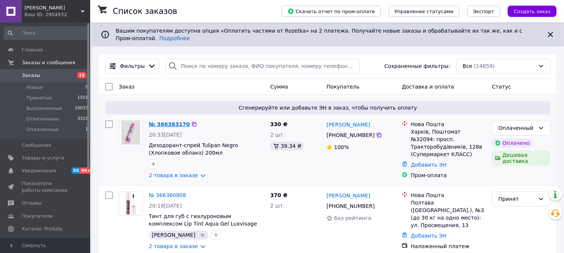
click at [173, 121] on link "№ 366363170" at bounding box center [169, 124] width 41 height 6
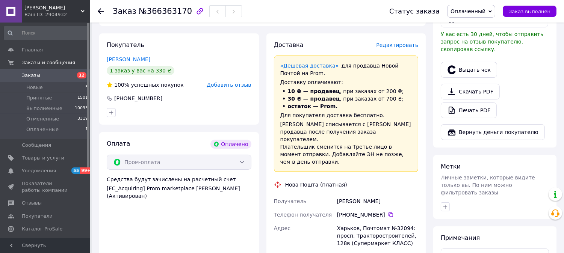
scroll to position [292, 0]
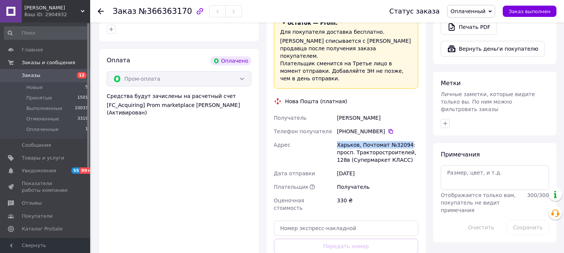
drag, startPoint x: 335, startPoint y: 129, endPoint x: 403, endPoint y: 132, distance: 68.0
click at [403, 138] on div "Харьков, Почтомат №32094: просп. Тракторостроителей, 128в (Супермаркет КЛАСС)" at bounding box center [377, 152] width 84 height 29
copy div "Харьков, Почтомат №32094"
click at [388, 129] on icon at bounding box center [390, 131] width 5 height 5
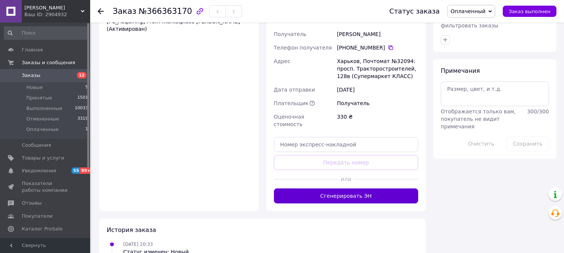
click at [384, 188] on button "Сгенерировать ЭН" at bounding box center [346, 195] width 145 height 15
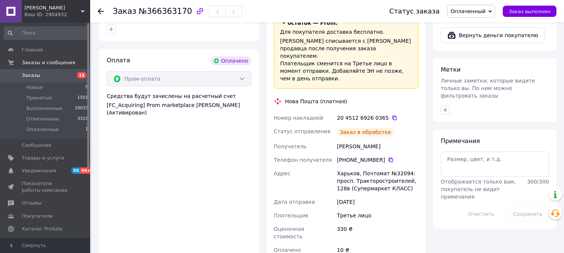
scroll to position [167, 0]
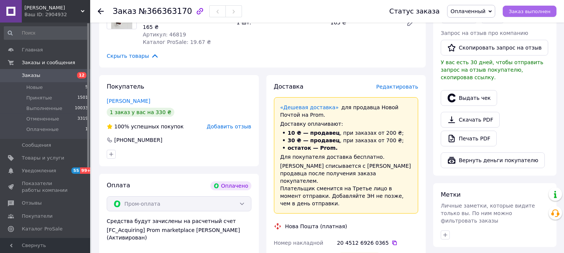
click at [530, 9] on span "Заказ выполнен" at bounding box center [529, 12] width 42 height 6
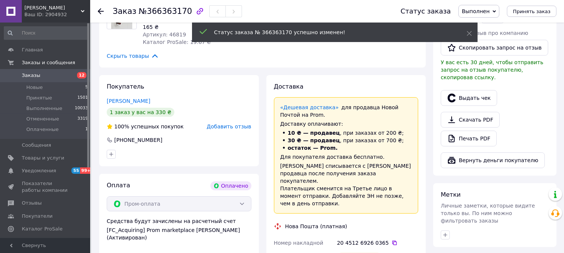
scroll to position [250, 0]
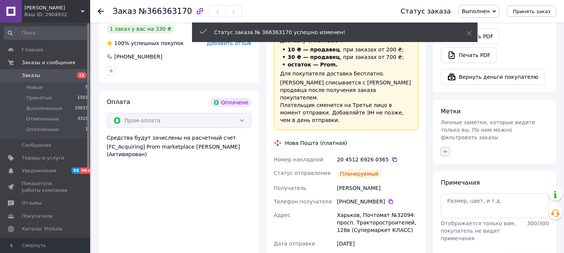
click at [445, 149] on icon "button" at bounding box center [445, 152] width 6 height 6
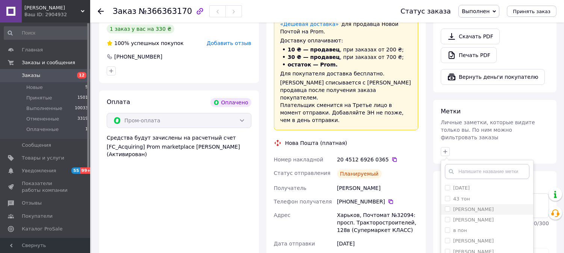
click at [445, 206] on input "[PERSON_NAME]" at bounding box center [447, 208] width 5 height 5
checkbox input "true"
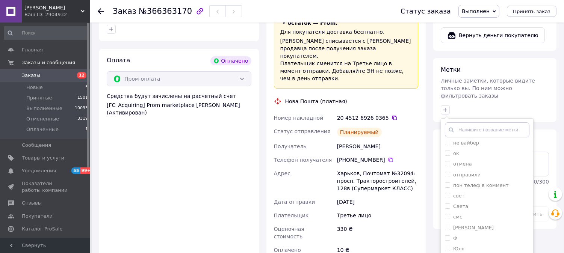
scroll to position [375, 0]
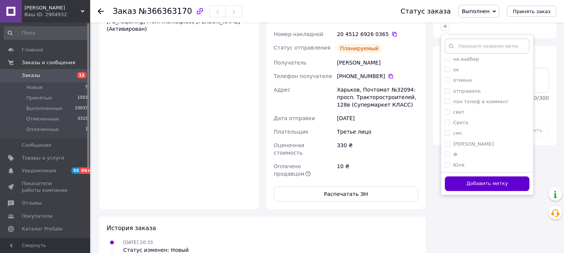
click at [504, 176] on button "Добавить метку" at bounding box center [487, 183] width 84 height 15
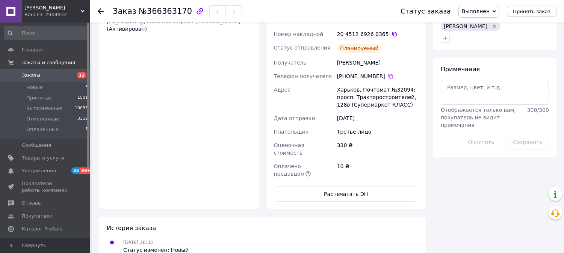
scroll to position [250, 0]
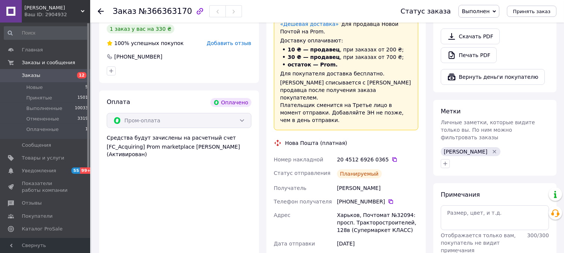
click at [35, 76] on span "Заказы" at bounding box center [31, 75] width 18 height 7
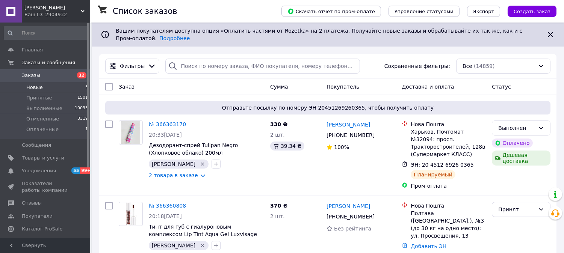
click at [36, 87] on span "Новые" at bounding box center [34, 87] width 17 height 7
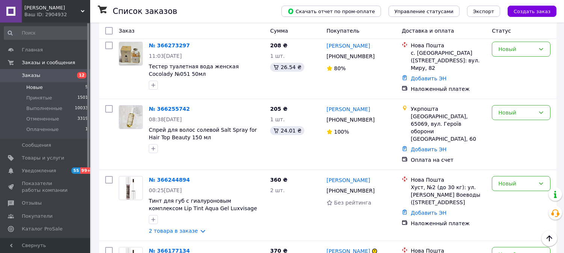
scroll to position [215, 0]
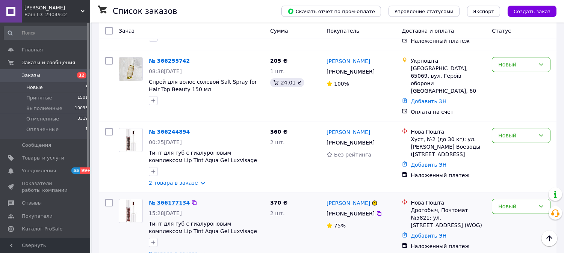
click at [171, 200] on link "№ 366177134" at bounding box center [169, 203] width 41 height 6
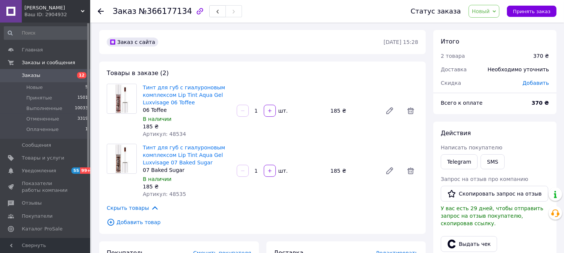
click at [486, 11] on span "Новый" at bounding box center [481, 11] width 18 height 6
click at [483, 26] on li "Принят" at bounding box center [489, 26] width 40 height 11
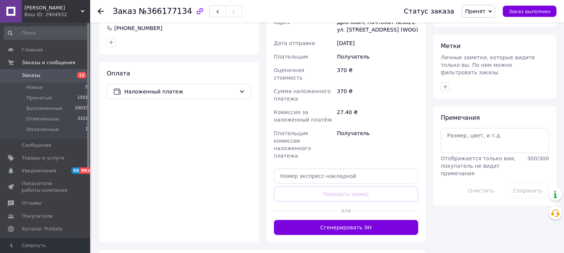
scroll to position [333, 0]
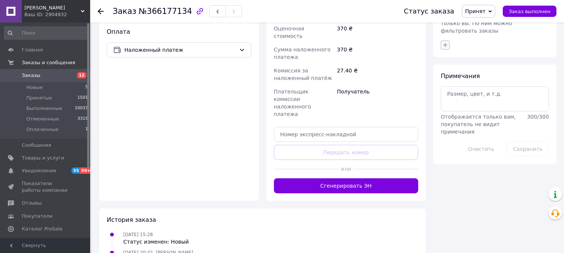
click at [445, 43] on icon "button" at bounding box center [445, 45] width 4 height 4
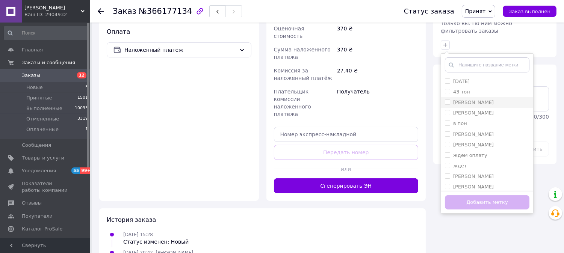
click at [460, 99] on label "[PERSON_NAME]" at bounding box center [473, 102] width 41 height 6
checkbox input "true"
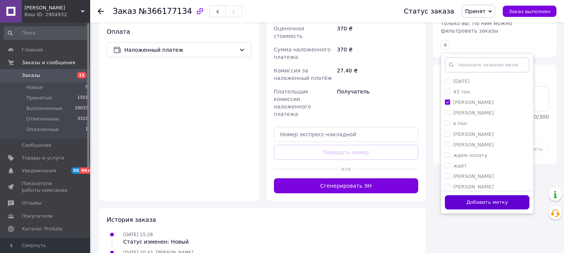
click at [476, 195] on button "Добавить метку" at bounding box center [487, 202] width 84 height 15
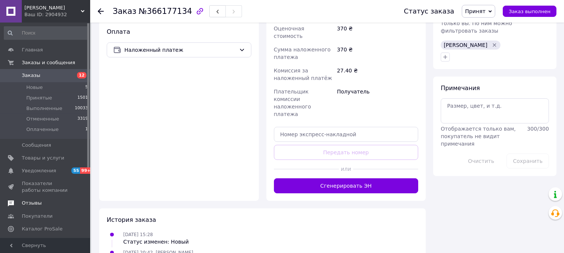
click at [32, 203] on span "Отзывы" at bounding box center [32, 203] width 20 height 7
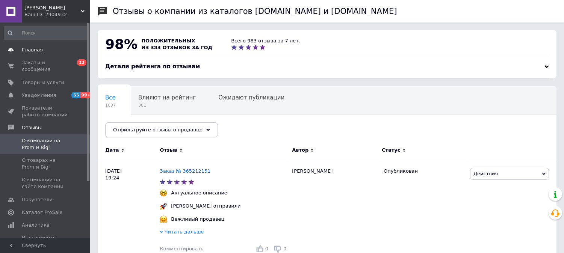
click at [30, 49] on span "Главная" at bounding box center [32, 50] width 21 height 7
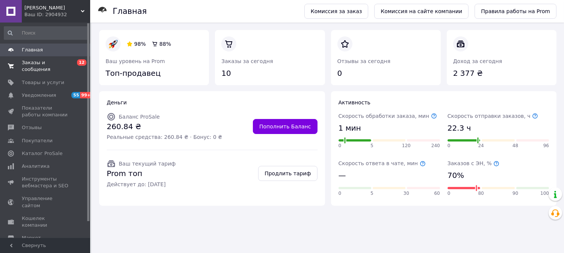
click at [37, 61] on span "Заказы и сообщения" at bounding box center [46, 66] width 48 height 14
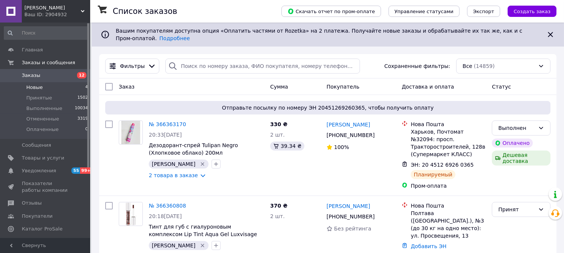
click at [34, 86] on span "Новые" at bounding box center [34, 87] width 17 height 7
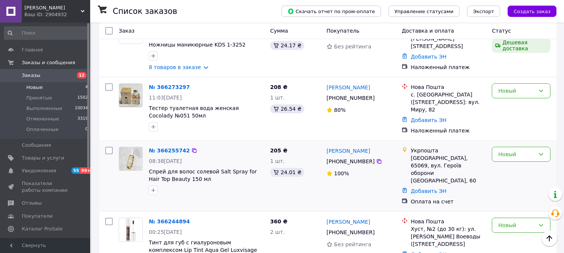
scroll to position [143, 0]
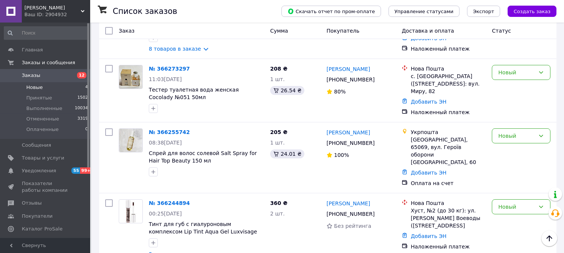
click at [30, 12] on div "Ваш ID: 2904932" at bounding box center [57, 14] width 66 height 7
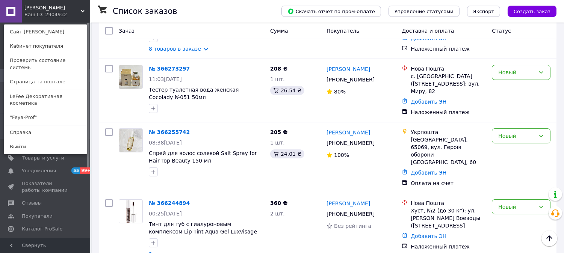
click at [32, 110] on link ""Feya-Prof"" at bounding box center [45, 117] width 83 height 14
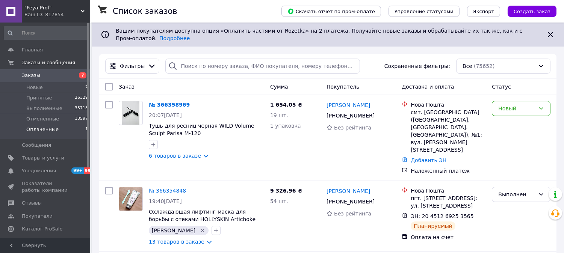
click at [53, 129] on span "Оплаченные" at bounding box center [42, 129] width 32 height 7
